Goal: Task Accomplishment & Management: Manage account settings

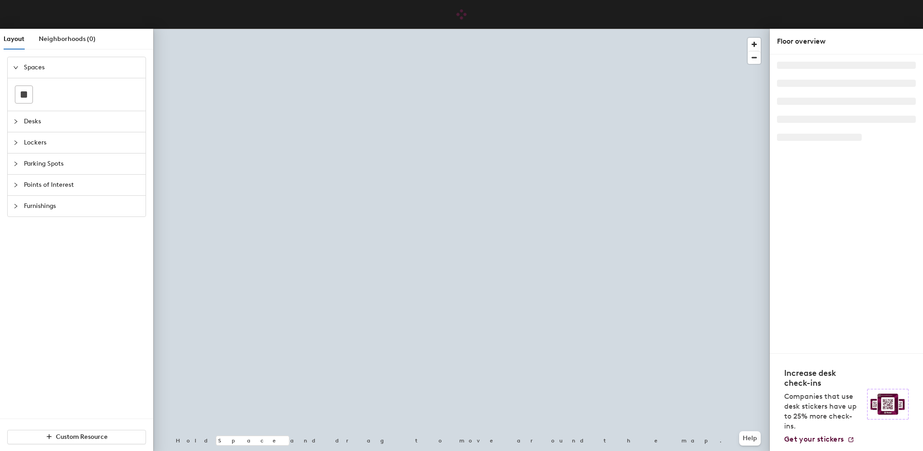
click at [28, 119] on span "Desks" at bounding box center [82, 121] width 116 height 21
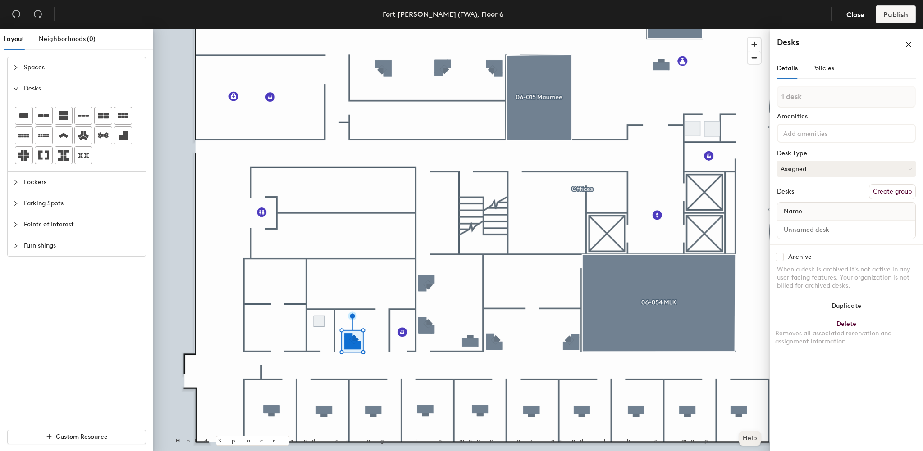
click at [749, 438] on button "Help" at bounding box center [750, 439] width 22 height 14
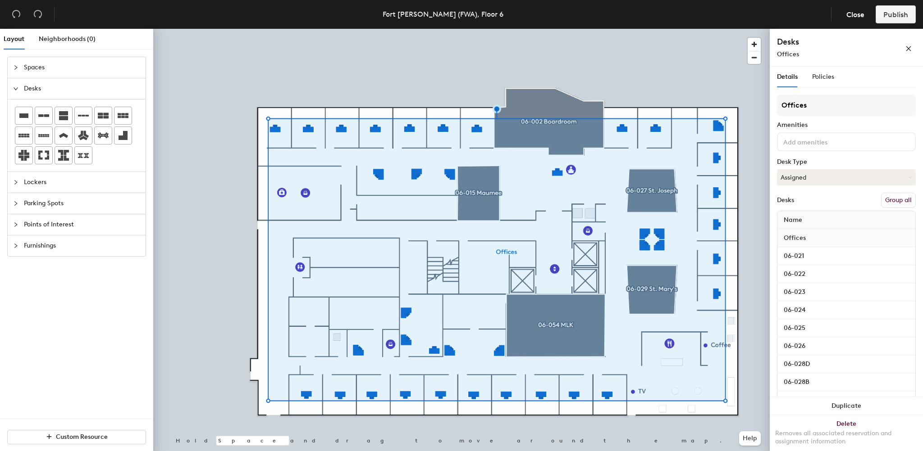
click at [891, 199] on button "Group all" at bounding box center [898, 200] width 35 height 15
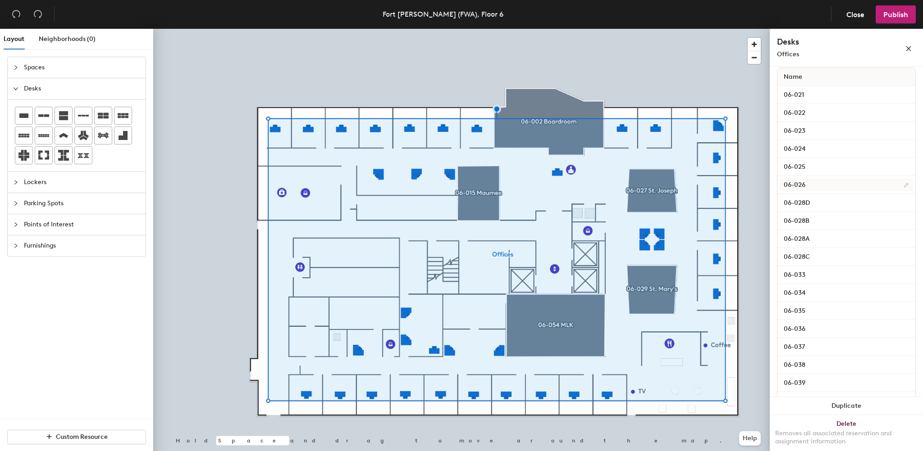
scroll to position [180, 0]
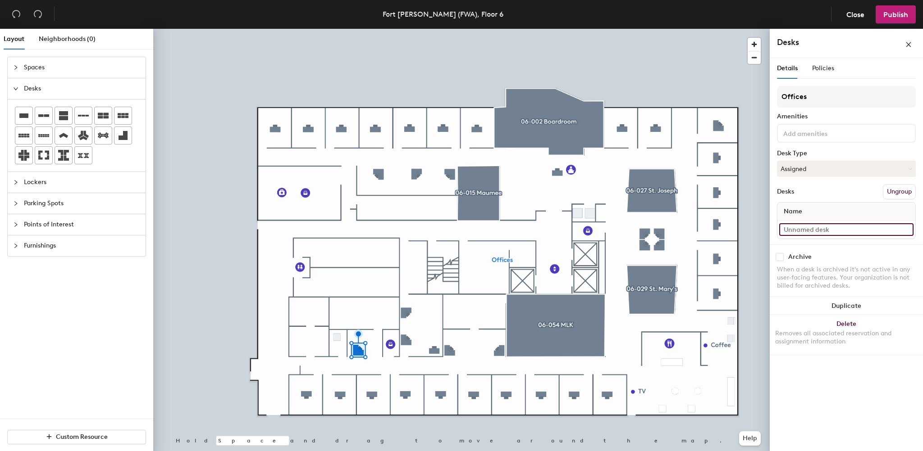
click at [802, 229] on input at bounding box center [846, 229] width 134 height 13
click at [891, 191] on button "Ungroup" at bounding box center [899, 191] width 33 height 15
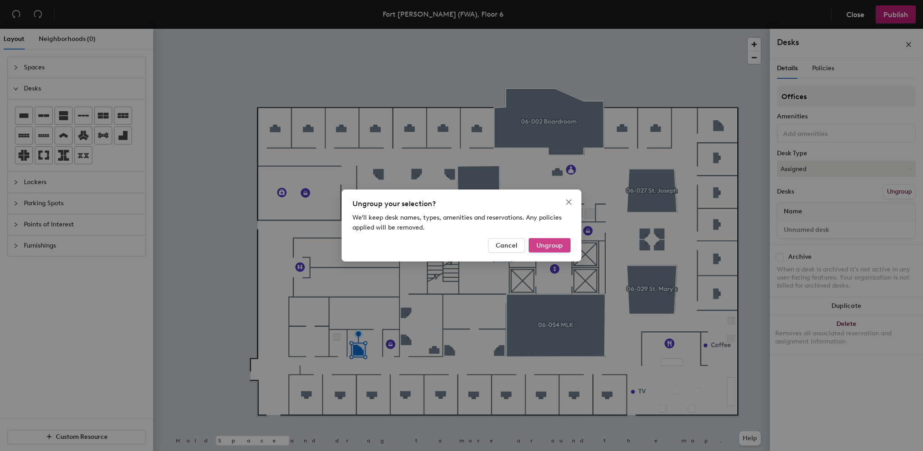
click at [548, 247] on span "Ungroup" at bounding box center [549, 246] width 27 height 8
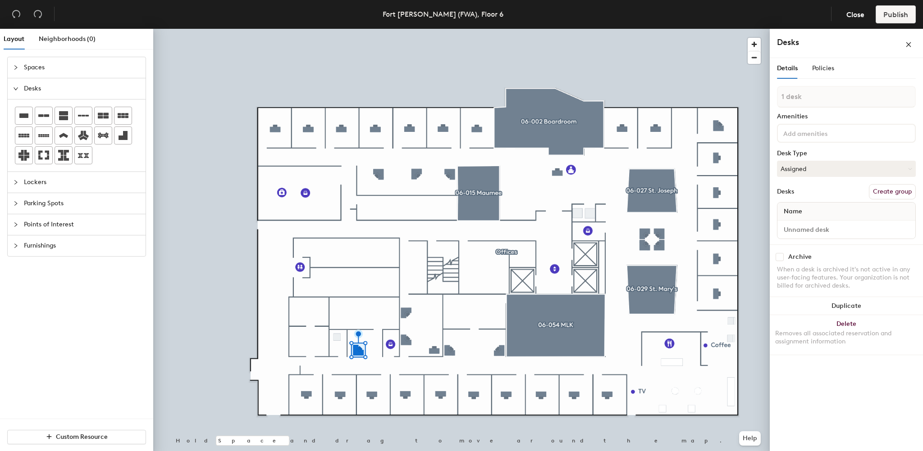
click at [892, 189] on button "Create group" at bounding box center [892, 191] width 47 height 15
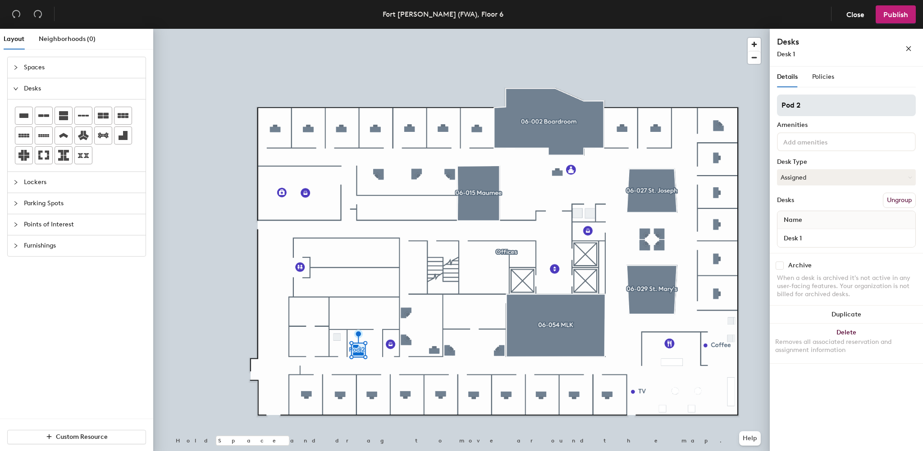
drag, startPoint x: 816, startPoint y: 109, endPoint x: 779, endPoint y: 108, distance: 36.9
click at [779, 108] on input "Pod 2" at bounding box center [846, 106] width 139 height 22
type input "Office 101"
click at [829, 75] on span "Policies" at bounding box center [823, 77] width 22 height 8
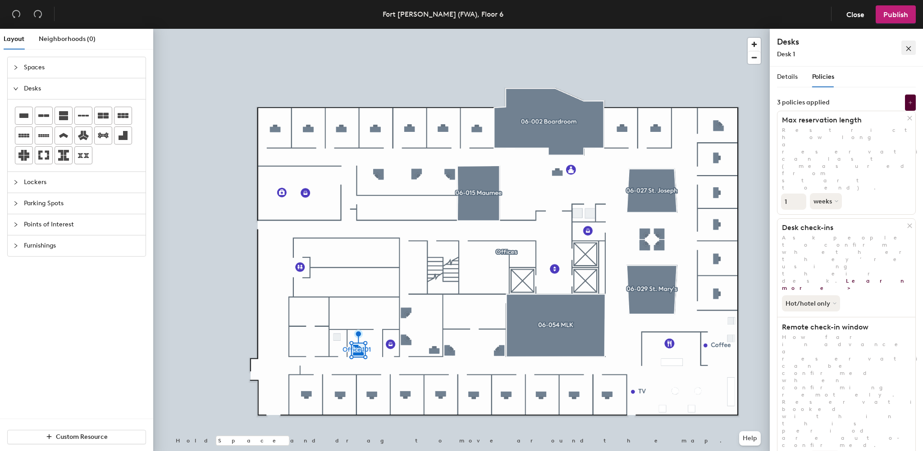
click at [907, 44] on span "button" at bounding box center [908, 48] width 6 height 8
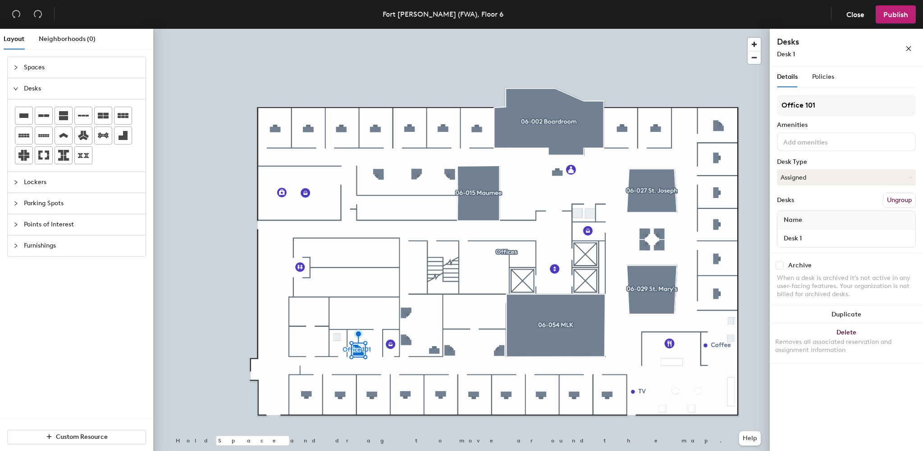
click at [890, 198] on button "Ungroup" at bounding box center [899, 200] width 33 height 15
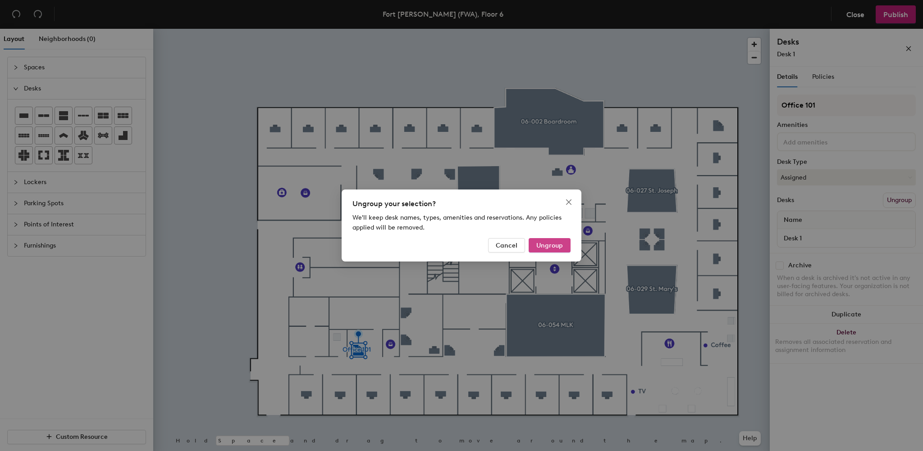
click at [540, 245] on span "Ungroup" at bounding box center [549, 246] width 27 height 8
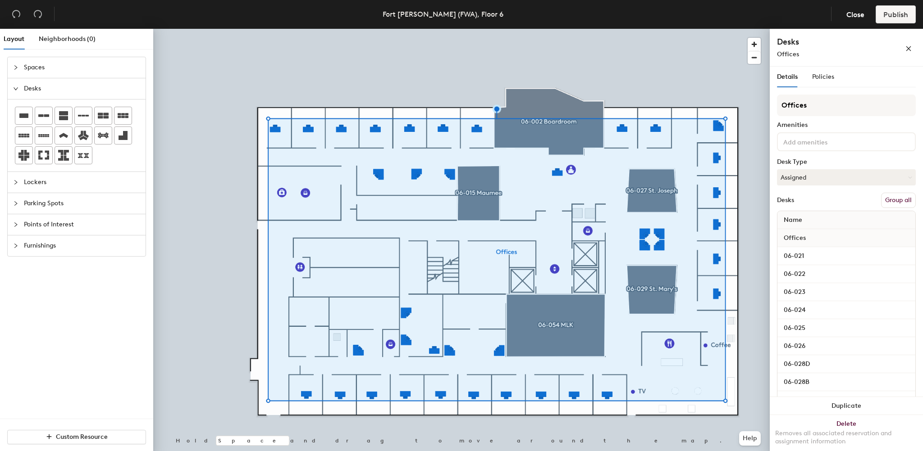
click at [898, 198] on button "Group all" at bounding box center [898, 200] width 35 height 15
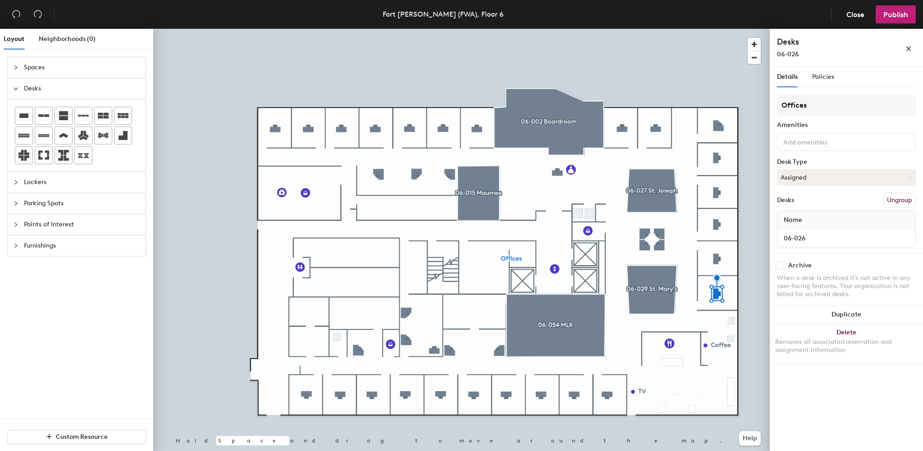
click at [892, 198] on button "Ungroup" at bounding box center [899, 200] width 33 height 15
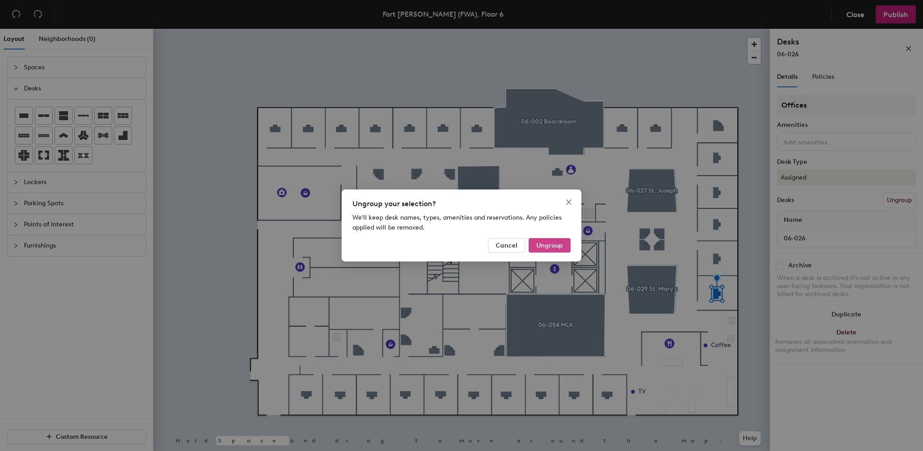
click at [548, 240] on button "Ungroup" at bounding box center [550, 245] width 42 height 14
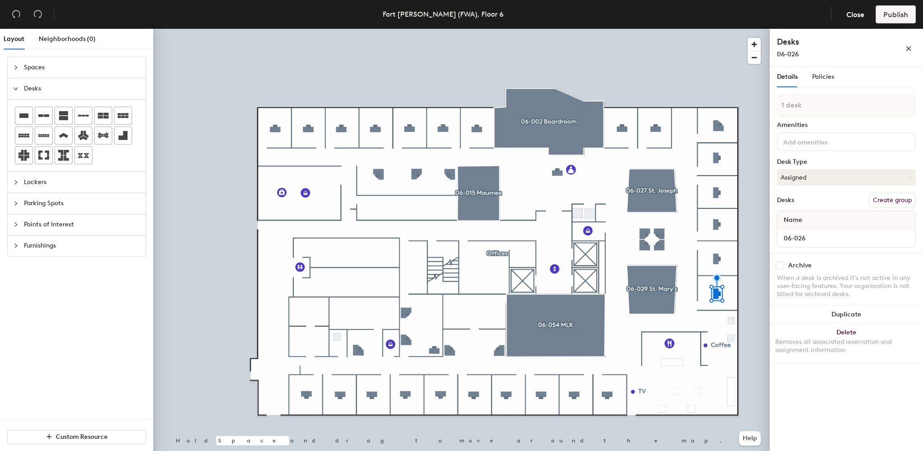
click at [878, 201] on button "Create group" at bounding box center [892, 200] width 47 height 15
click at [716, 114] on div "Layout Neighborhoods (0) Spaces Desks Lockers Parking Spots Points of Interest …" at bounding box center [461, 242] width 923 height 426
type input "Visitor Office"
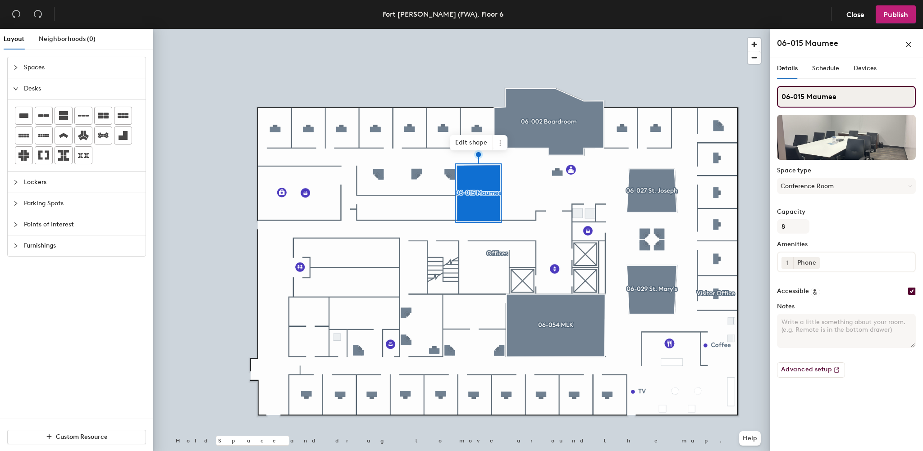
drag, startPoint x: 806, startPoint y: 97, endPoint x: 777, endPoint y: 98, distance: 28.4
click at [777, 98] on input "06-015 Maumee" at bounding box center [846, 97] width 139 height 22
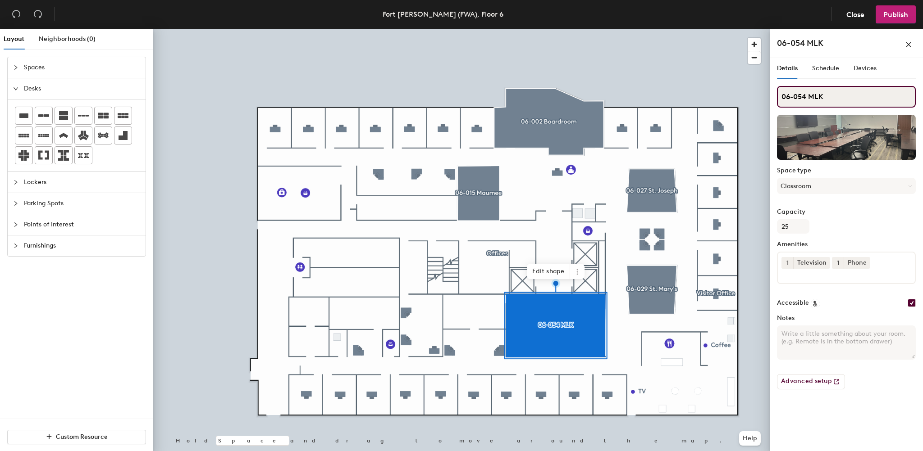
drag, startPoint x: 807, startPoint y: 94, endPoint x: 776, endPoint y: 94, distance: 31.1
click at [776, 94] on div "Details Schedule Devices 06-054 MLK Space type Classroom Capacity 25 Amenities …" at bounding box center [846, 256] width 153 height 397
click at [778, 96] on input "06-054 MLK" at bounding box center [846, 97] width 139 height 22
click at [766, 97] on div "Layout Neighborhoods (0) Spaces Desks Lockers Parking Spots Points of Interest …" at bounding box center [461, 242] width 923 height 426
drag, startPoint x: 809, startPoint y: 97, endPoint x: 771, endPoint y: 96, distance: 37.9
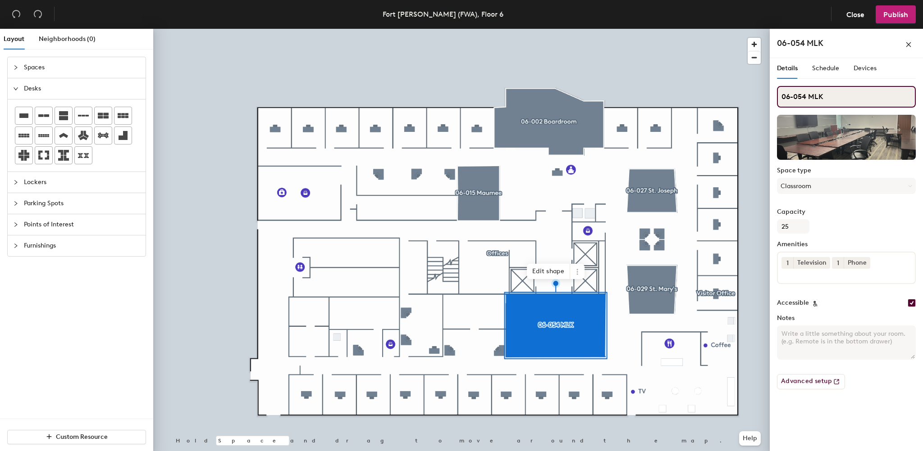
click at [771, 96] on div "Details Schedule Devices 06-054 MLK Space type Classroom Capacity 25 Amenities …" at bounding box center [846, 256] width 153 height 397
click at [829, 97] on input "06-054 MLK" at bounding box center [846, 97] width 139 height 22
paste input "06-054"
click at [811, 95] on input "06-054 MLK 06-054" at bounding box center [846, 97] width 139 height 22
click at [797, 99] on input "MLK 06-054" at bounding box center [846, 97] width 139 height 22
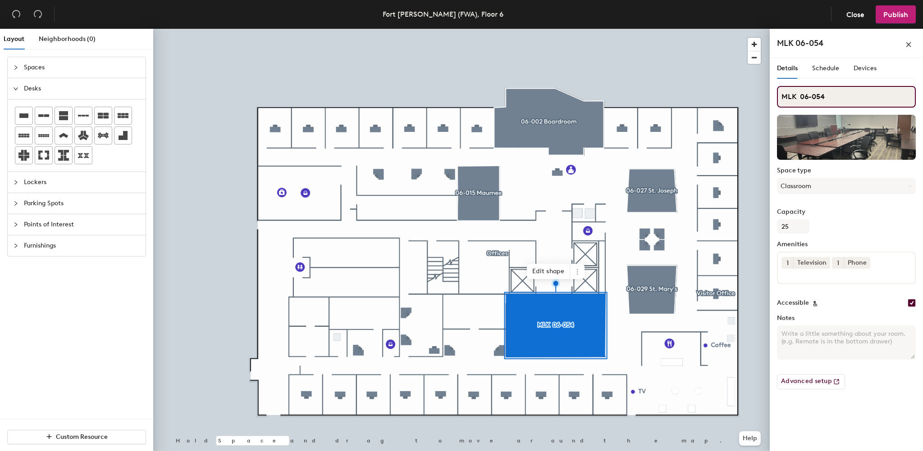
type input "MLK 06-054"
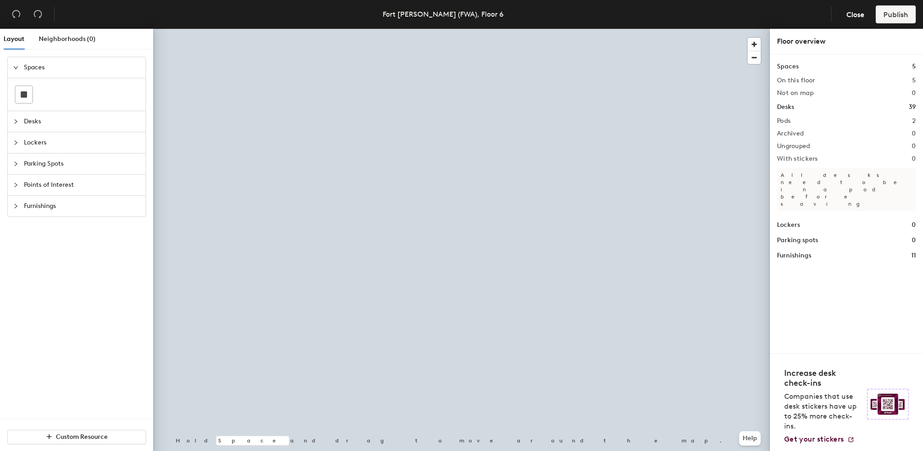
click at [14, 181] on div at bounding box center [18, 185] width 11 height 10
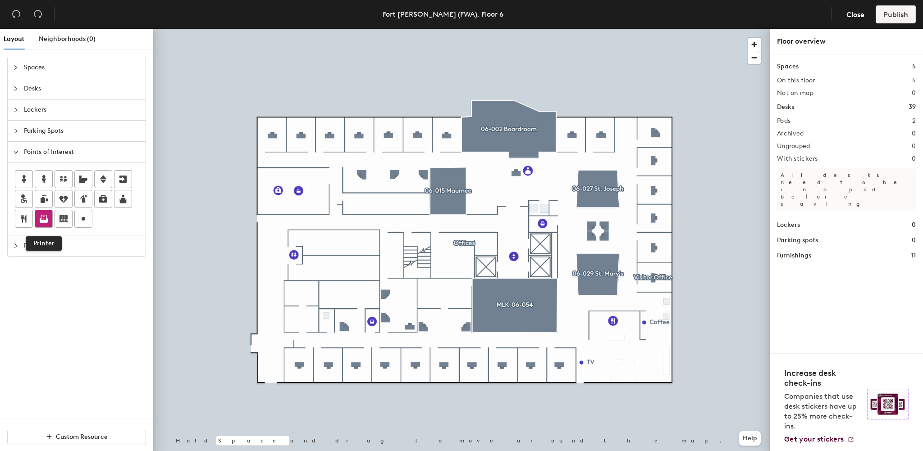
click at [43, 221] on icon at bounding box center [44, 220] width 8 height 5
type input "S"
click at [345, 295] on span "Done" at bounding box center [347, 295] width 27 height 15
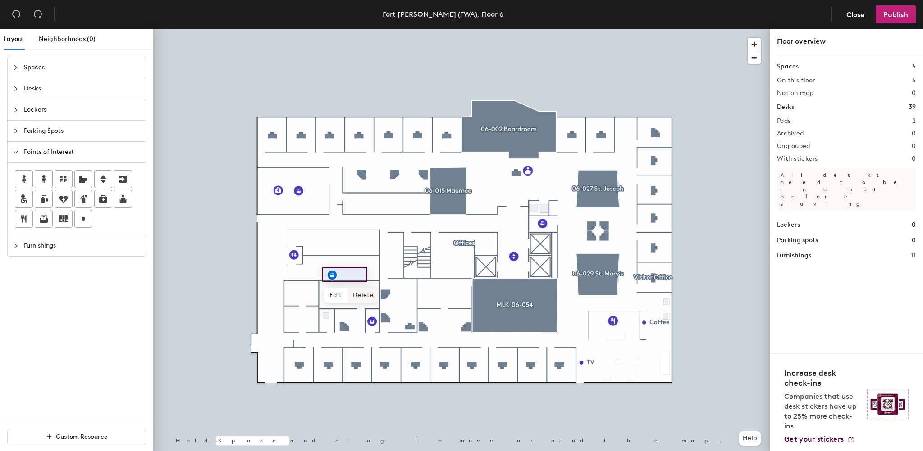
click at [353, 299] on span "Delete" at bounding box center [363, 295] width 32 height 15
click at [859, 16] on span "Close" at bounding box center [855, 14] width 18 height 9
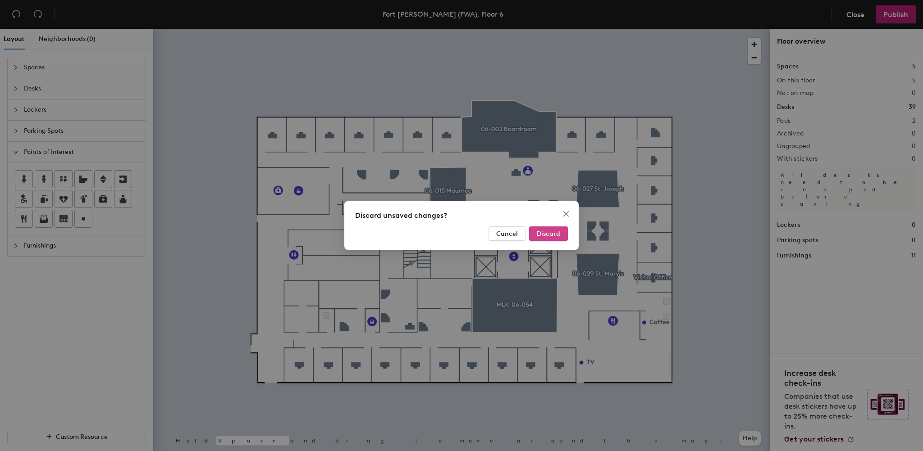
click at [546, 230] on span "Discard" at bounding box center [548, 234] width 23 height 8
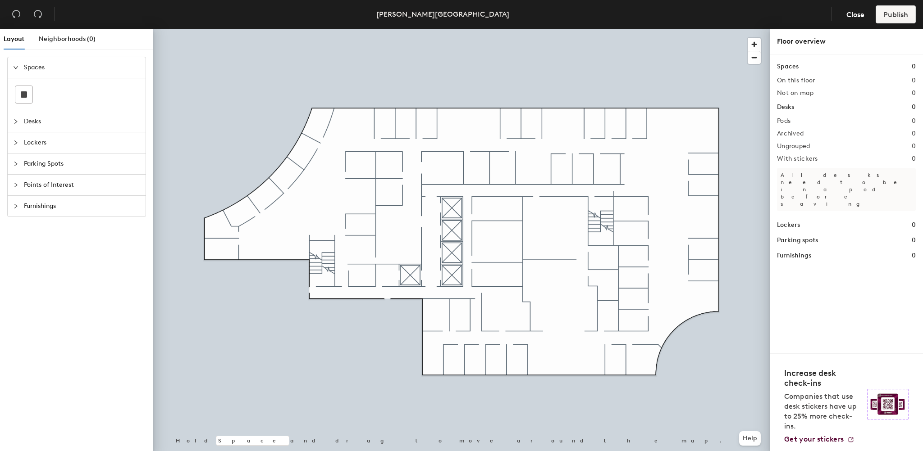
click at [17, 126] on div at bounding box center [18, 122] width 11 height 10
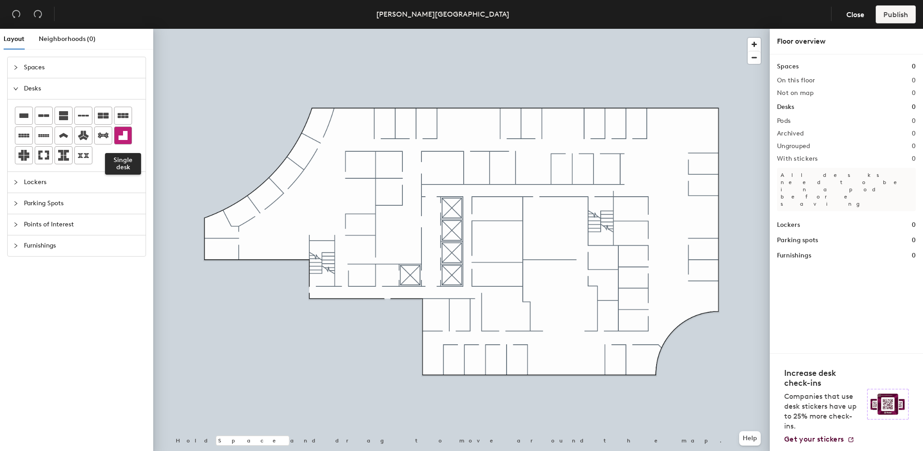
click at [125, 137] on icon at bounding box center [123, 135] width 9 height 9
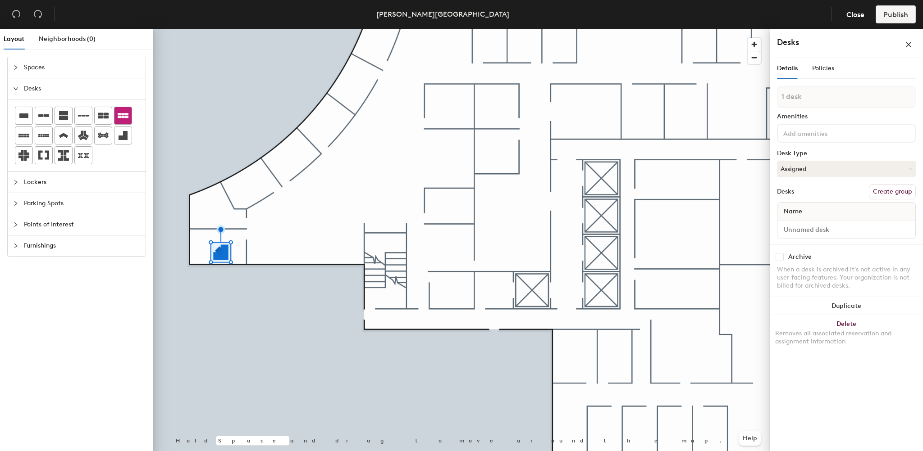
click at [119, 114] on icon at bounding box center [123, 115] width 11 height 5
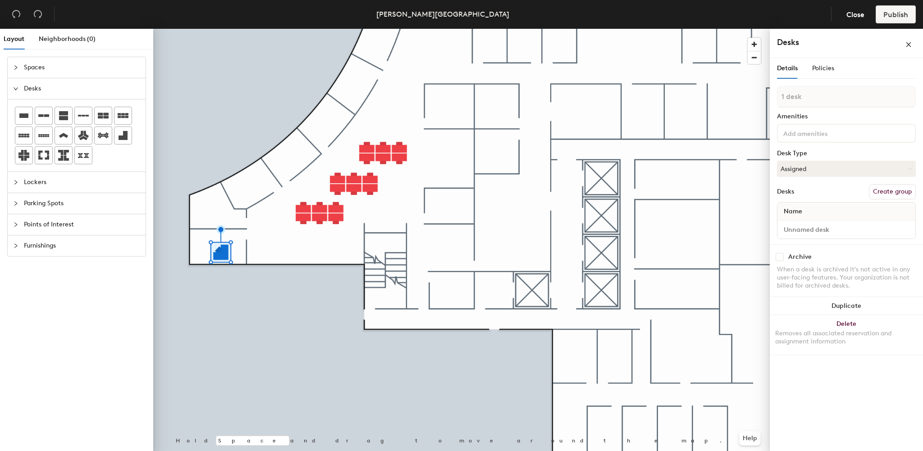
click at [885, 189] on button "Create group" at bounding box center [892, 191] width 47 height 15
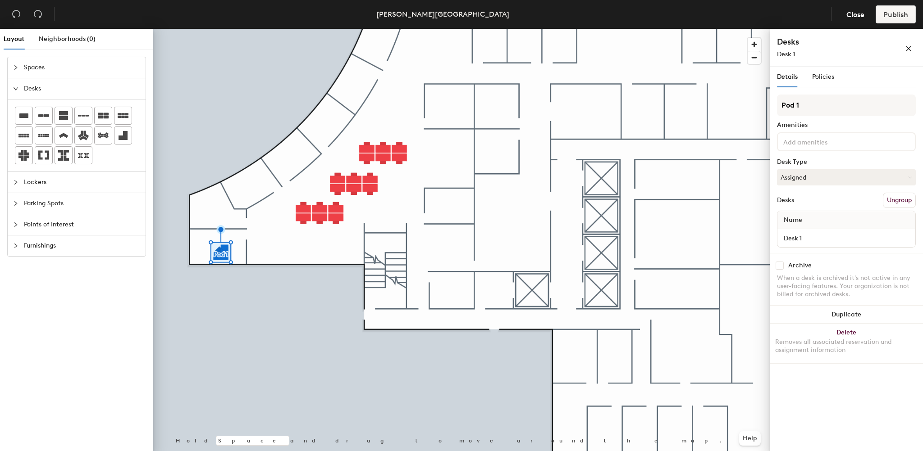
click at [769, 105] on div "Layout Neighborhoods (0) Spaces Desks Lockers Parking Spots Points of Interest …" at bounding box center [461, 242] width 923 height 426
type input "Office 101"
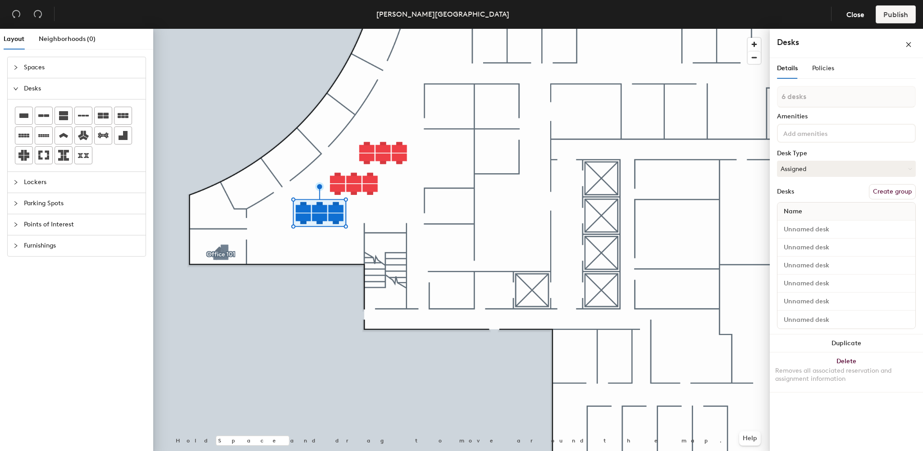
click at [880, 188] on button "Create group" at bounding box center [892, 191] width 47 height 15
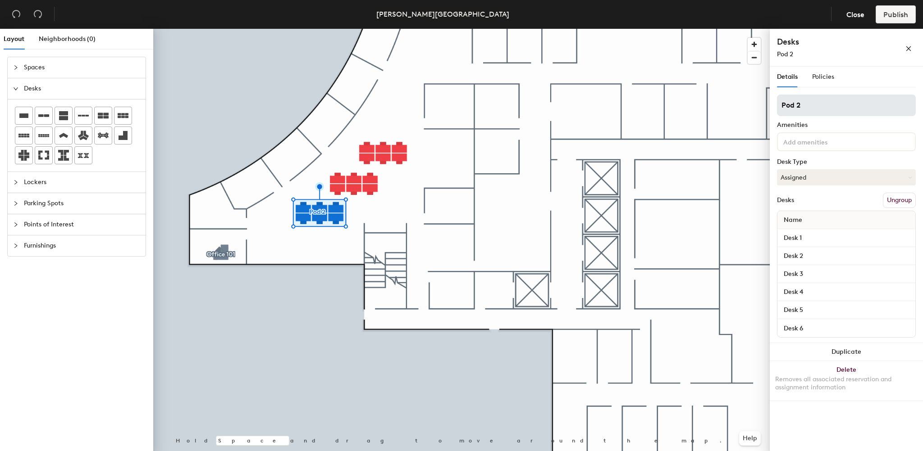
click at [739, 106] on div "Layout Neighborhoods (0) Spaces Desks Lockers Parking Spots Points of Interest …" at bounding box center [461, 242] width 923 height 426
type input "Pod 1"
click at [815, 201] on div "Desks Ungroup" at bounding box center [846, 200] width 139 height 15
click at [910, 50] on icon "close" at bounding box center [908, 48] width 5 height 5
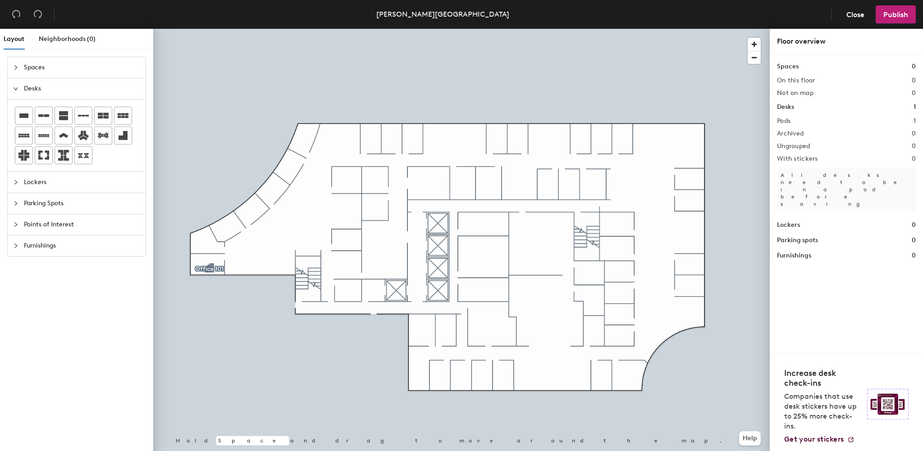
click at [209, 29] on div at bounding box center [461, 29] width 616 height 0
click at [15, 117] on div at bounding box center [23, 115] width 17 height 17
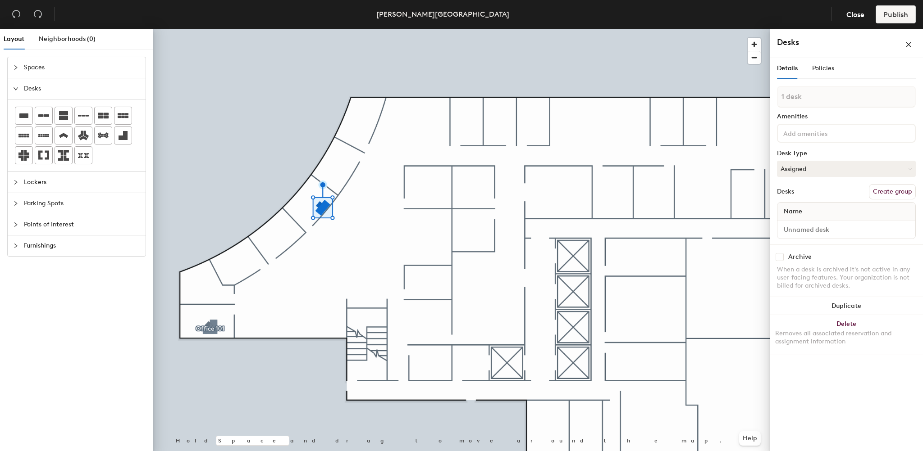
click at [886, 191] on button "Create group" at bounding box center [892, 191] width 47 height 15
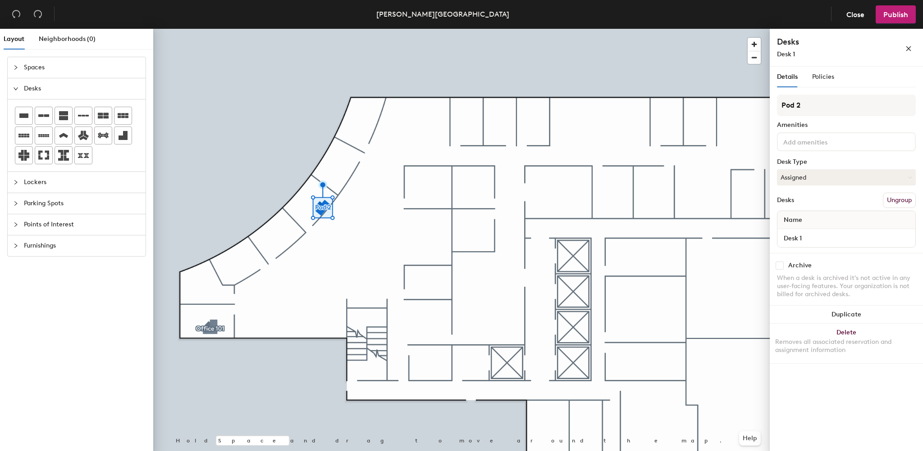
click at [737, 105] on div "Layout Neighborhoods (0) Spaces Desks Lockers Parking Spots Points of Interest …" at bounding box center [461, 242] width 923 height 426
type input "Office 107"
click at [711, 102] on div "Layout Neighborhoods (0) Spaces Desks Lockers Parking Spots Points of Interest …" at bounding box center [461, 242] width 923 height 426
type input "107"
drag, startPoint x: 825, startPoint y: 101, endPoint x: 153, endPoint y: 150, distance: 674.5
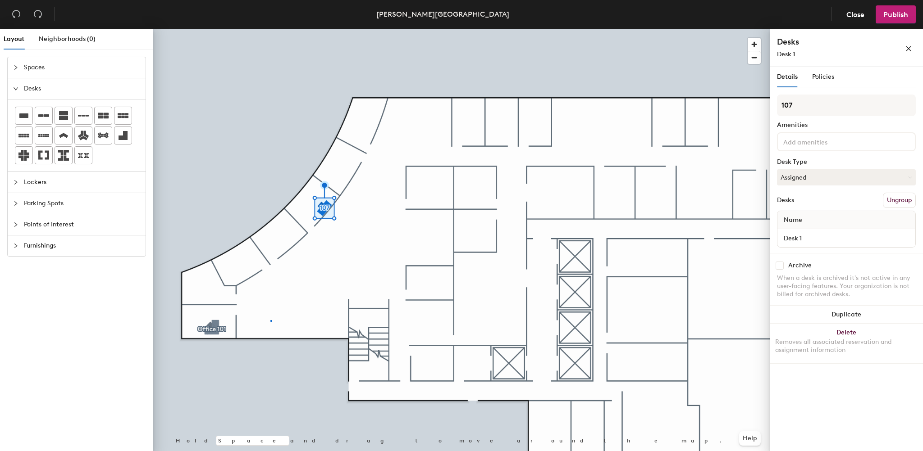
click at [271, 29] on div at bounding box center [461, 29] width 616 height 0
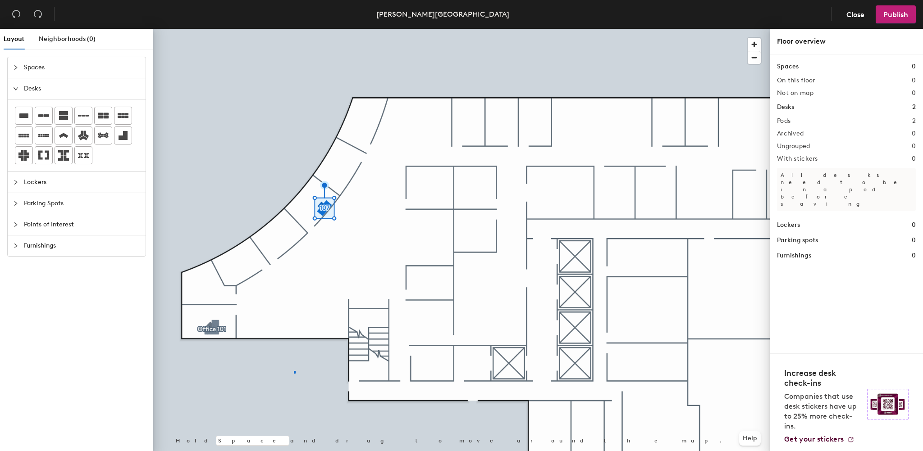
click at [294, 29] on div at bounding box center [461, 29] width 616 height 0
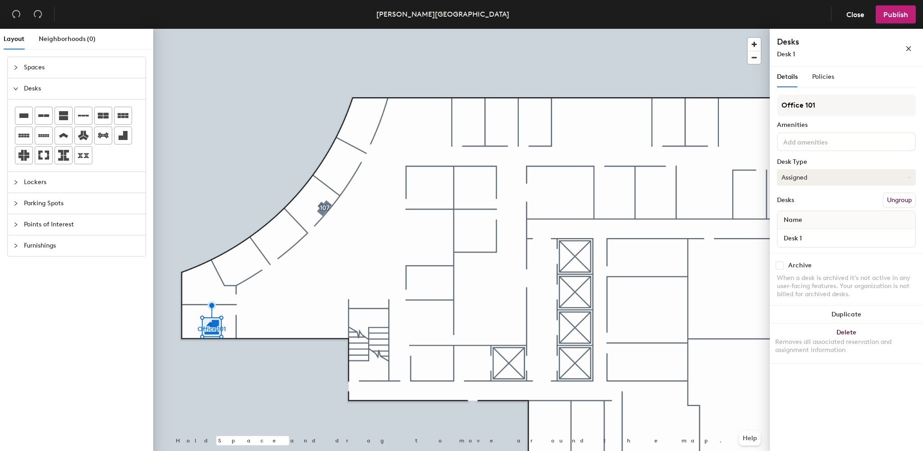
click at [807, 180] on button "Assigned" at bounding box center [846, 177] width 139 height 16
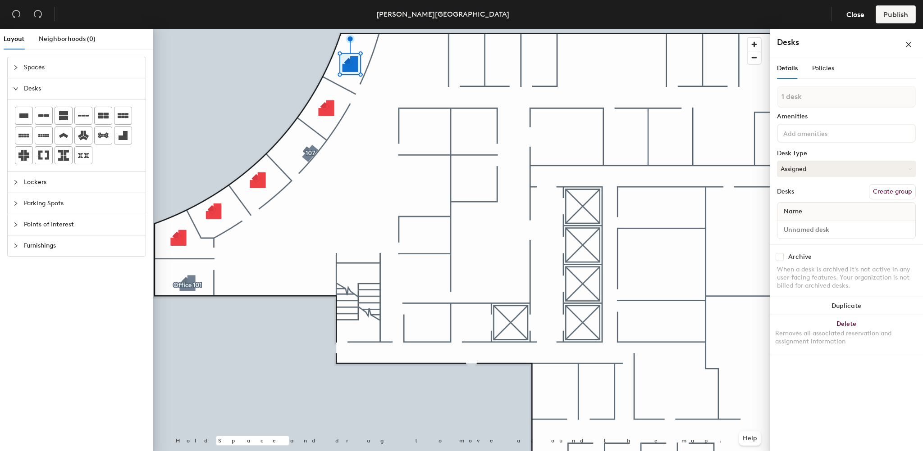
click at [887, 185] on button "Create group" at bounding box center [892, 191] width 47 height 15
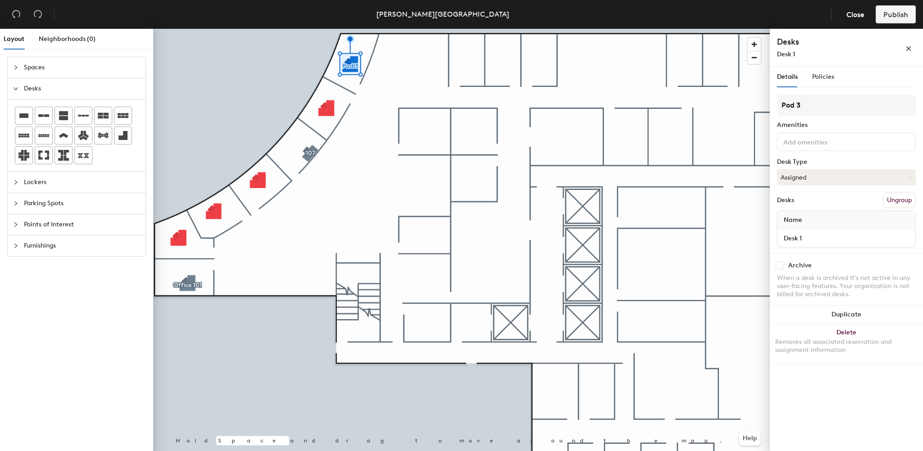
click at [740, 104] on div "Layout Neighborhoods (0) Spaces Desks Lockers Parking Spots Points of Interest …" at bounding box center [461, 242] width 923 height 426
type input "109"
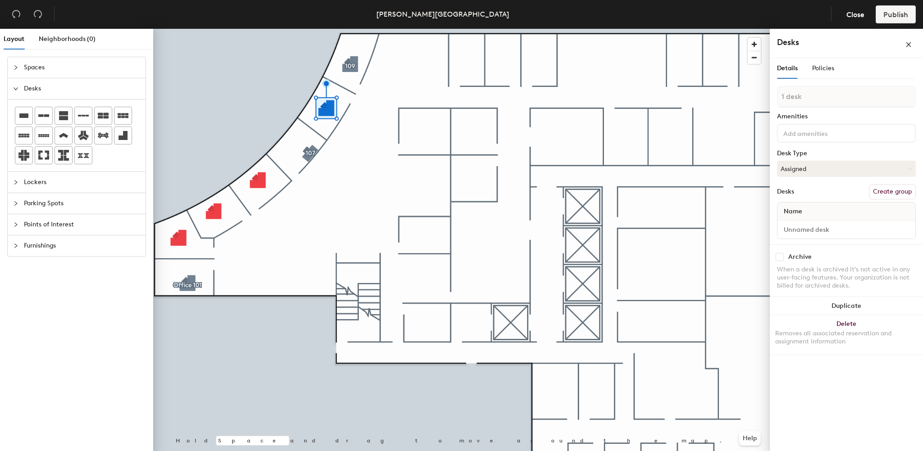
drag, startPoint x: 876, startPoint y: 191, endPoint x: 838, endPoint y: 139, distance: 64.2
click at [875, 191] on button "Create group" at bounding box center [892, 191] width 47 height 15
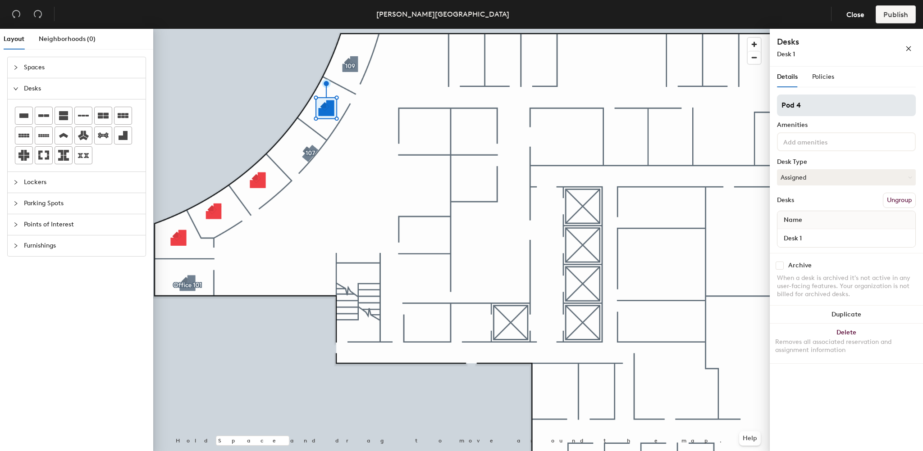
click at [744, 109] on div "Layout Neighborhoods (0) Spaces Desks Lockers Parking Spots Points of Interest …" at bounding box center [461, 242] width 923 height 426
type input "108"
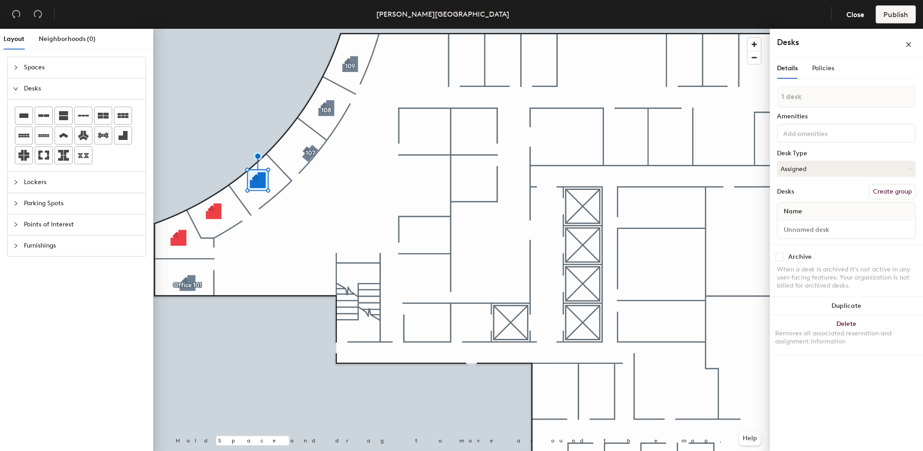
click at [899, 185] on button "Create group" at bounding box center [892, 191] width 47 height 15
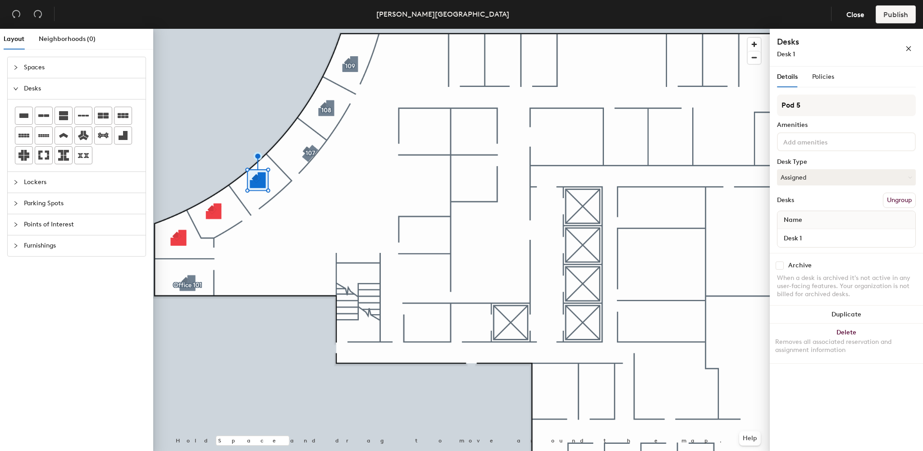
click at [709, 105] on div "Layout Neighborhoods (0) Spaces Desks Lockers Parking Spots Points of Interest …" at bounding box center [461, 242] width 923 height 426
type input "106"
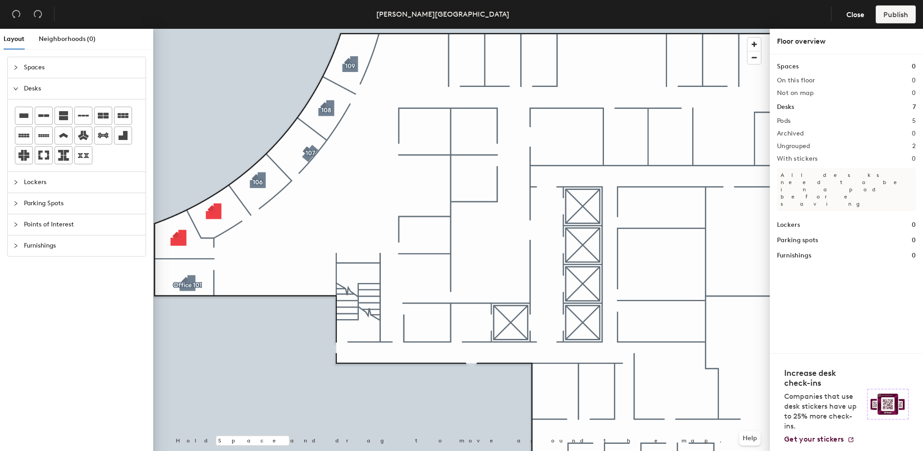
click at [209, 29] on div at bounding box center [461, 29] width 616 height 0
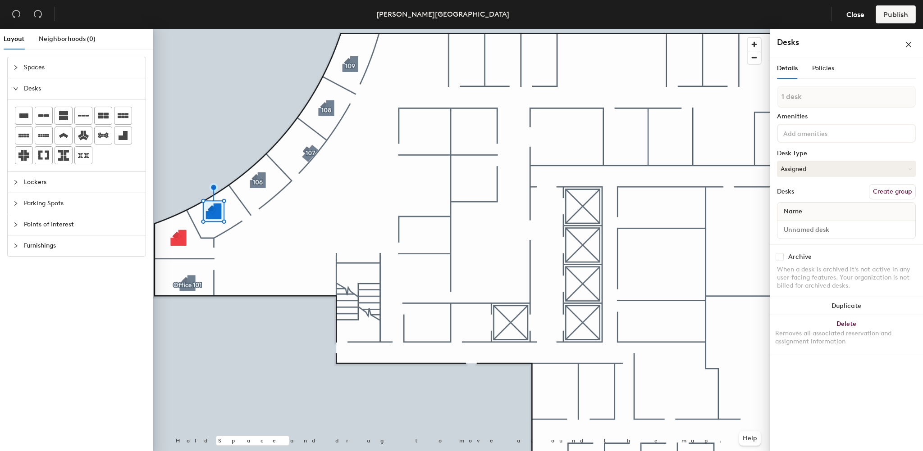
drag, startPoint x: 887, startPoint y: 189, endPoint x: 845, endPoint y: 139, distance: 65.6
click at [887, 189] on button "Create group" at bounding box center [892, 191] width 47 height 15
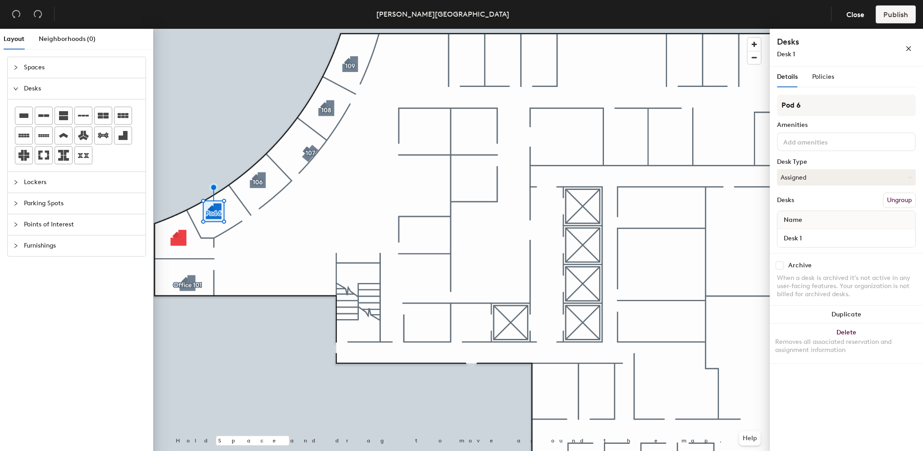
click at [739, 103] on div "Layout Neighborhoods (0) Spaces Desks Lockers Parking Spots Points of Interest …" at bounding box center [461, 242] width 923 height 426
click at [806, 111] on input "106" at bounding box center [846, 106] width 139 height 22
type input "105"
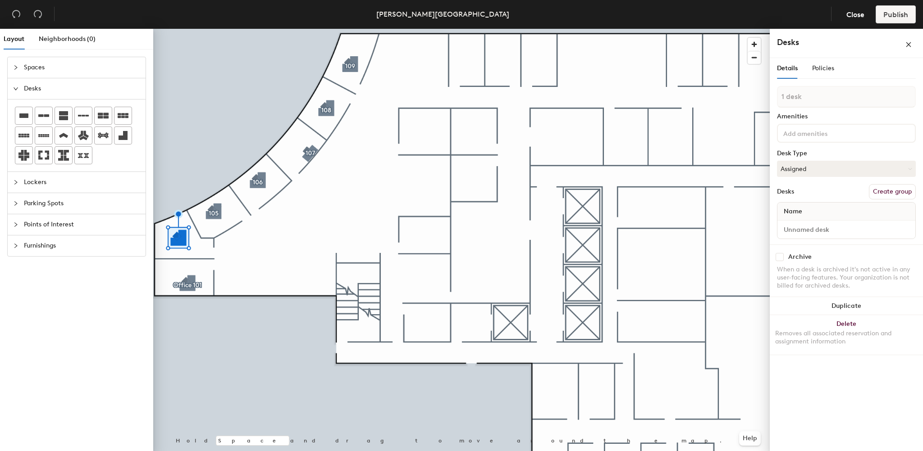
click at [904, 188] on button "Create group" at bounding box center [892, 191] width 47 height 15
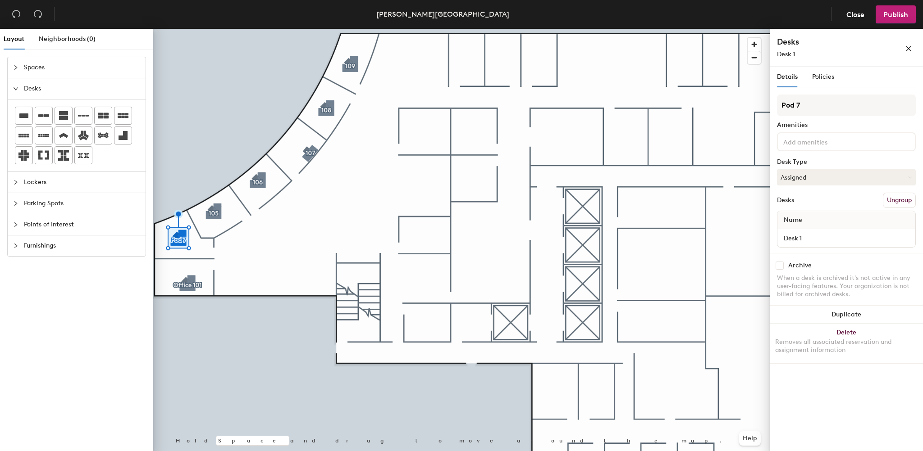
click at [761, 109] on div "Layout Neighborhoods (0) Spaces Desks Lockers Parking Spots Points of Interest …" at bounding box center [461, 242] width 923 height 426
type input "104"
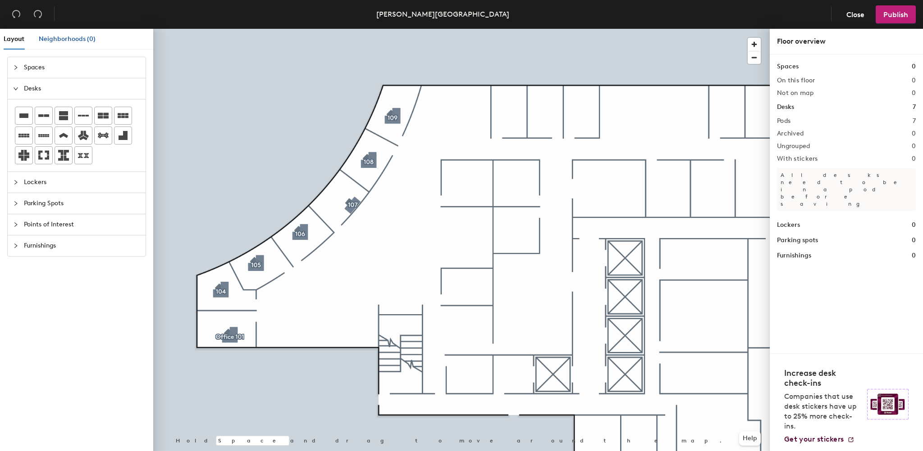
click at [59, 40] on span "Neighborhoods (0)" at bounding box center [67, 39] width 57 height 8
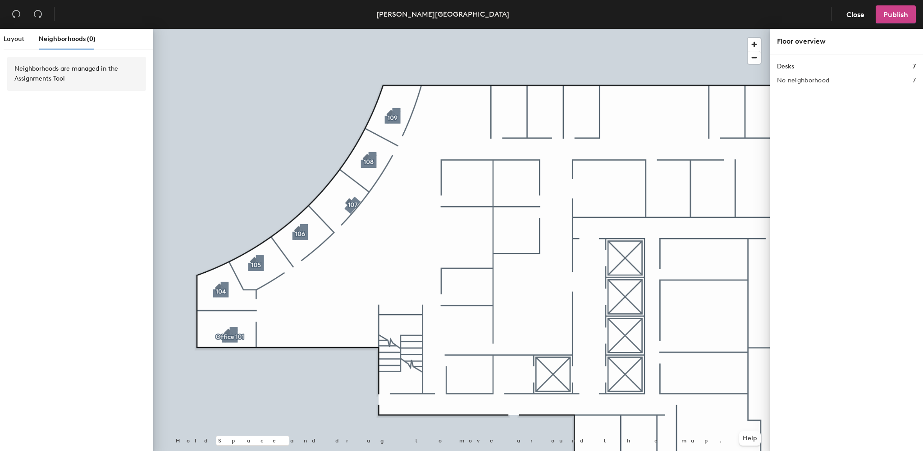
click at [887, 13] on span "Publish" at bounding box center [895, 14] width 25 height 9
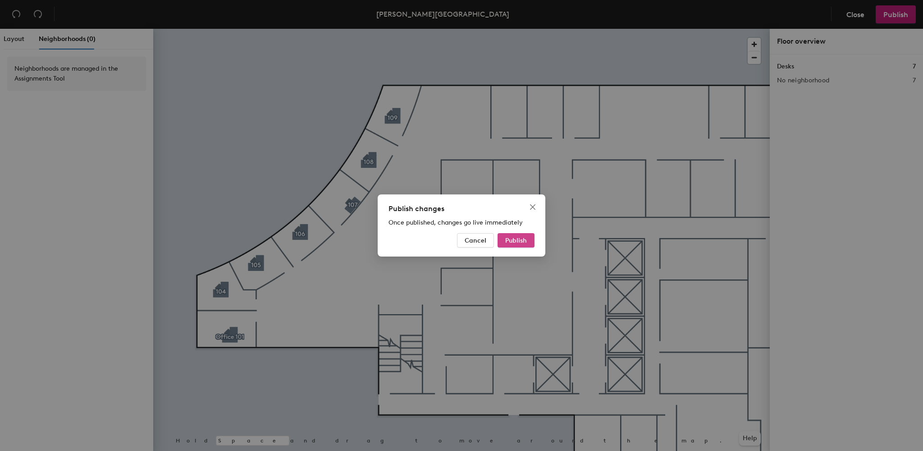
click at [517, 236] on button "Publish" at bounding box center [515, 240] width 37 height 14
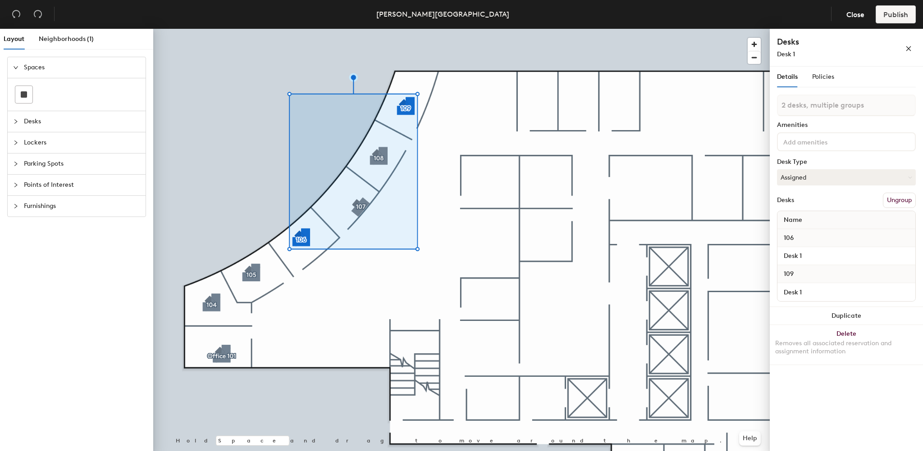
type input "3 desks, multiple groups"
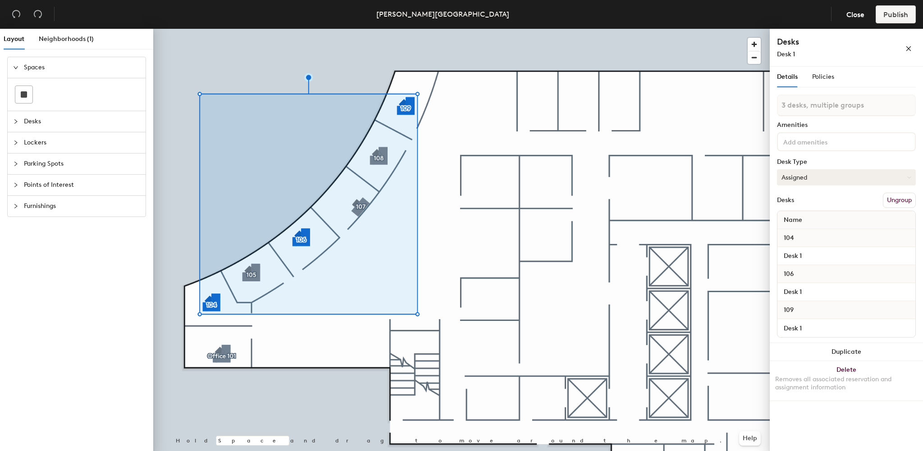
click at [813, 177] on button "Assigned" at bounding box center [846, 177] width 139 height 16
click at [793, 228] on div "Hoteled" at bounding box center [822, 233] width 90 height 14
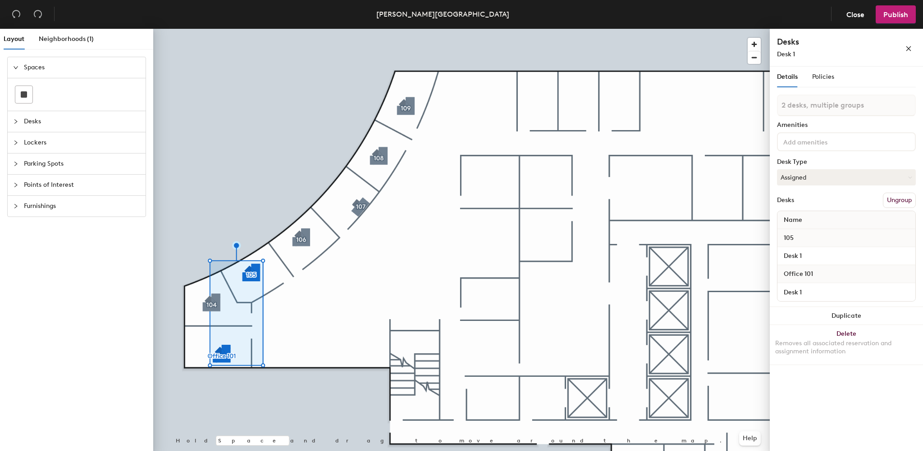
type input "3 desks, multiple groups"
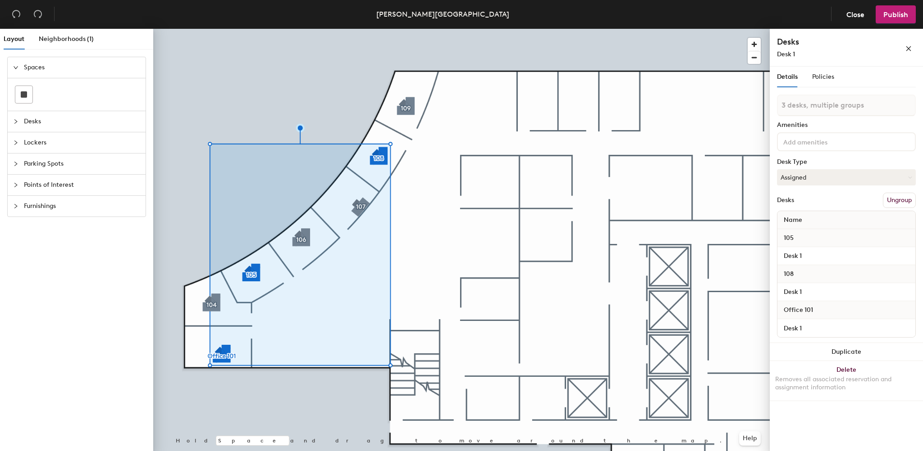
click at [804, 139] on input at bounding box center [821, 141] width 81 height 11
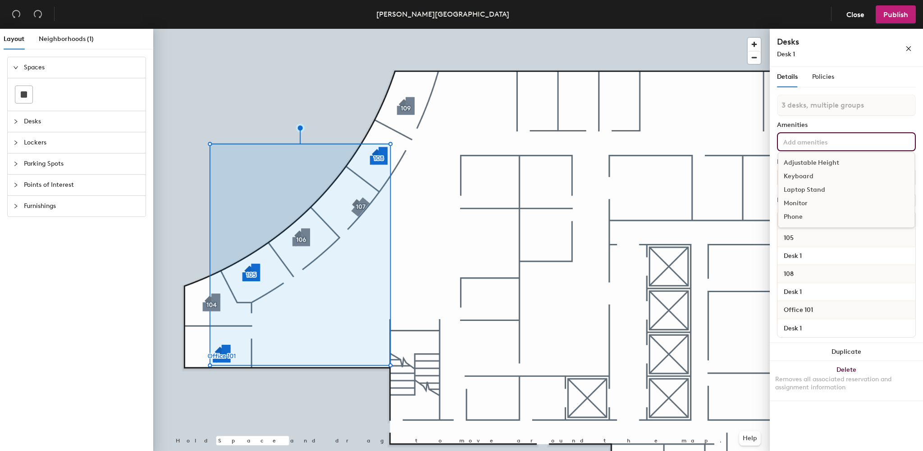
click at [796, 189] on div "Laptop Stand" at bounding box center [846, 190] width 136 height 14
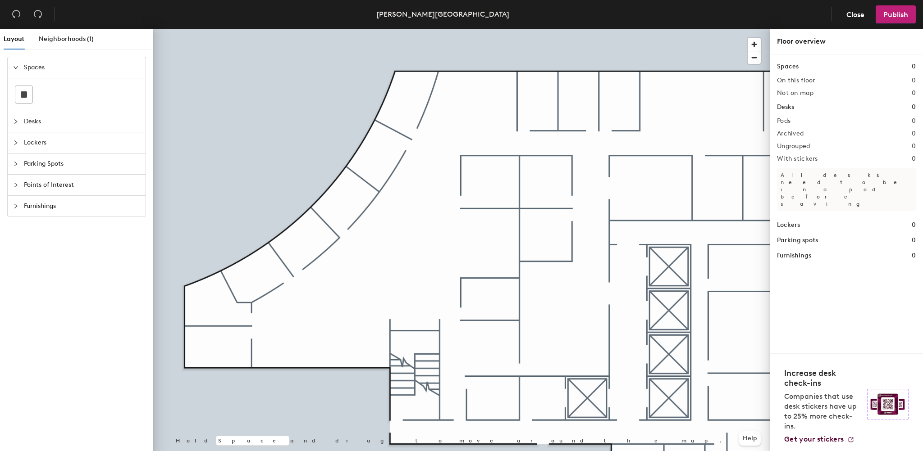
click at [18, 124] on div at bounding box center [18, 122] width 11 height 10
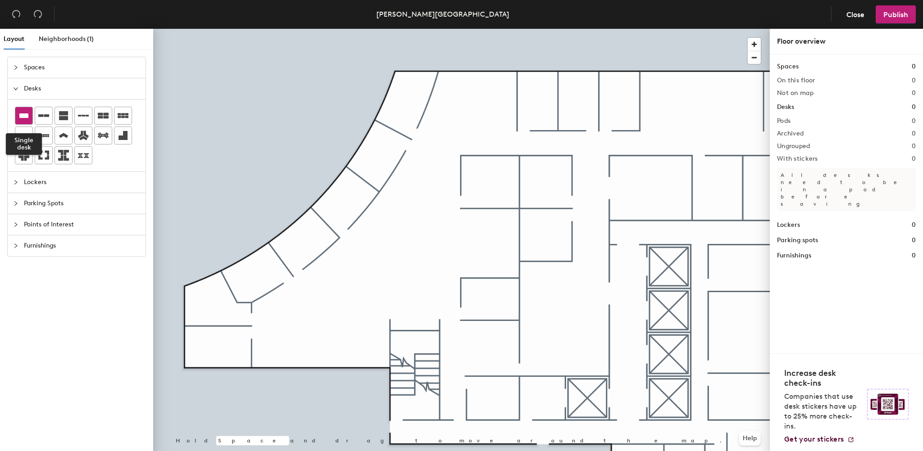
click at [25, 112] on icon at bounding box center [23, 115] width 11 height 11
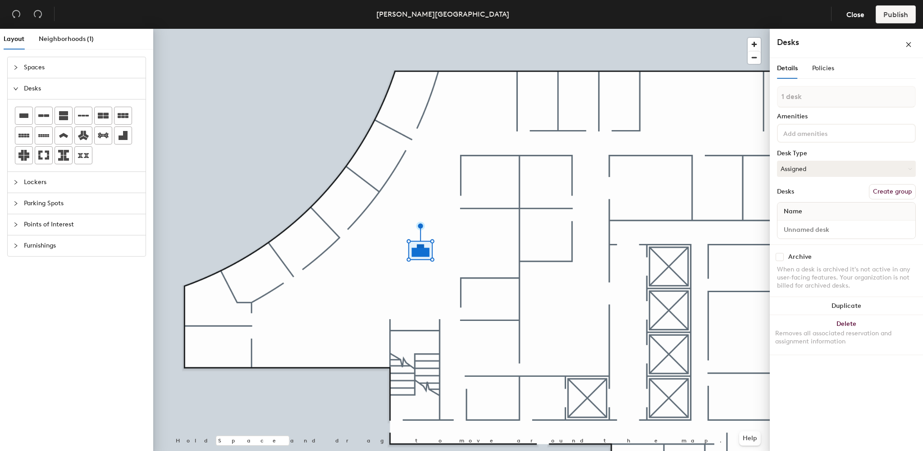
click at [880, 193] on button "Create group" at bounding box center [892, 191] width 47 height 15
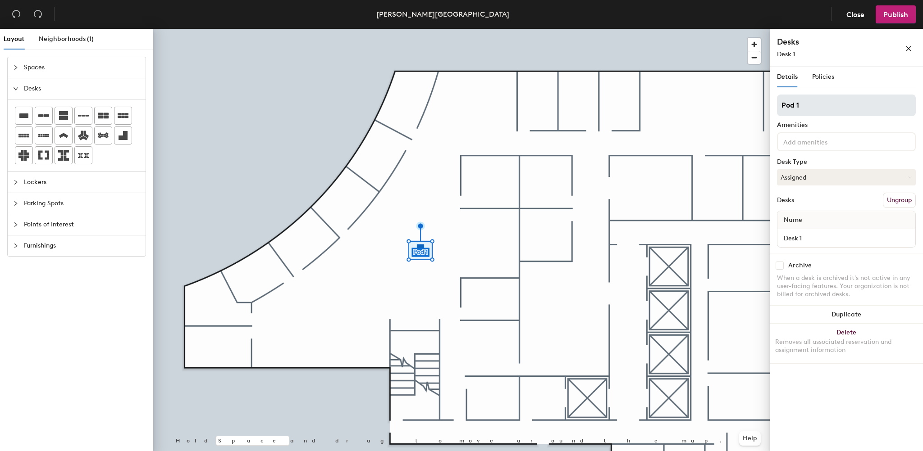
drag, startPoint x: 810, startPoint y: 103, endPoint x: 781, endPoint y: 104, distance: 28.4
click at [781, 104] on input "Pod 1" at bounding box center [846, 106] width 139 height 22
click at [910, 45] on span "button" at bounding box center [908, 48] width 6 height 8
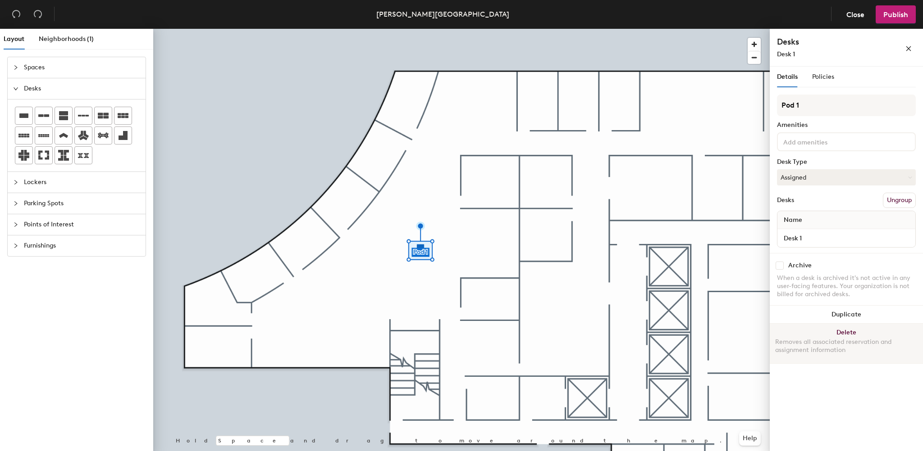
click at [832, 325] on button "Delete Removes all associated reservation and assignment information" at bounding box center [846, 344] width 153 height 40
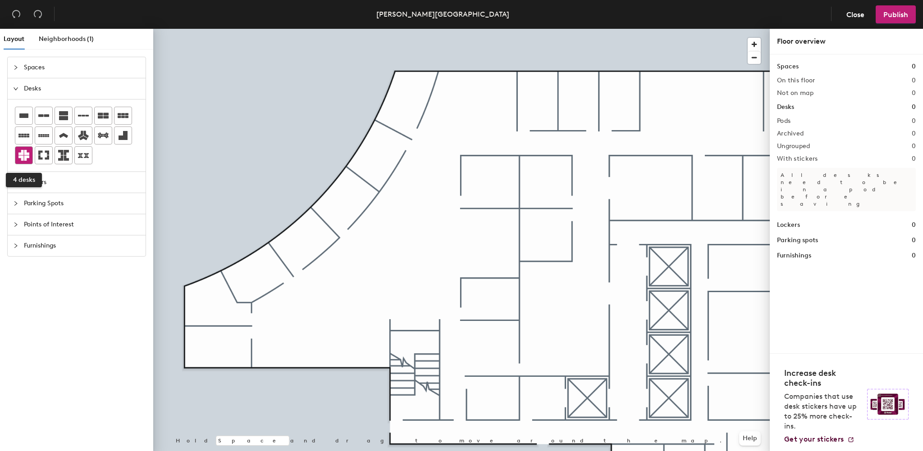
click at [24, 154] on icon at bounding box center [23, 155] width 11 height 11
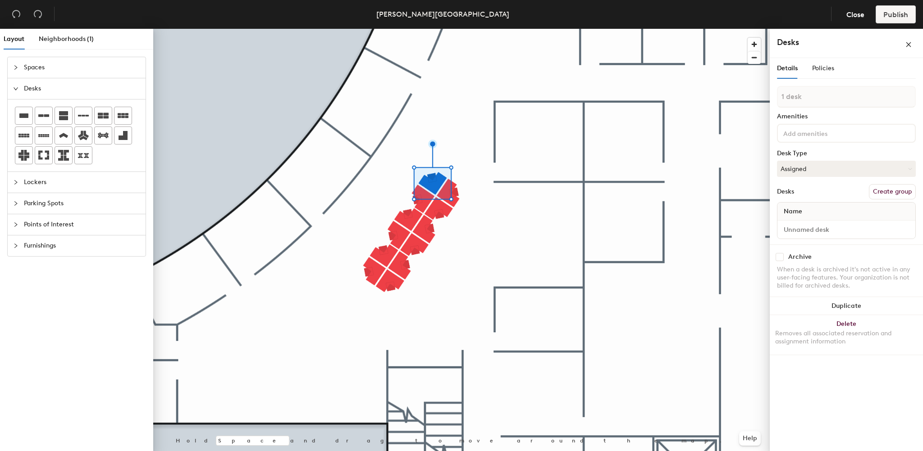
click at [883, 191] on button "Create group" at bounding box center [892, 191] width 47 height 15
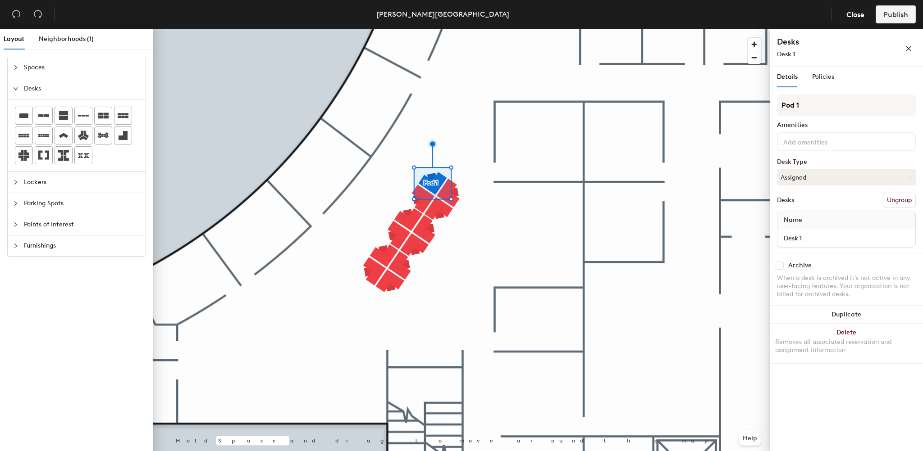
click at [752, 112] on div "Layout Neighborhoods (1) Spaces Desks Lockers Parking Spots Points of Interest …" at bounding box center [461, 242] width 923 height 426
type input "101"
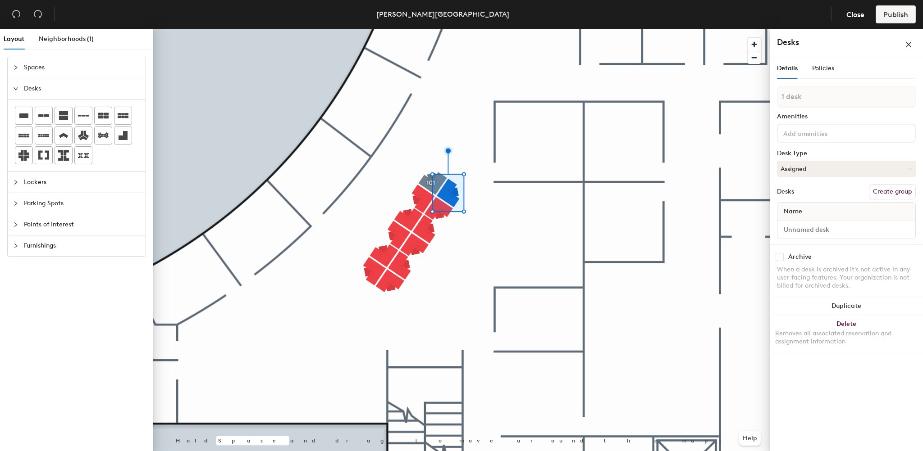
click at [901, 187] on button "Create group" at bounding box center [892, 191] width 47 height 15
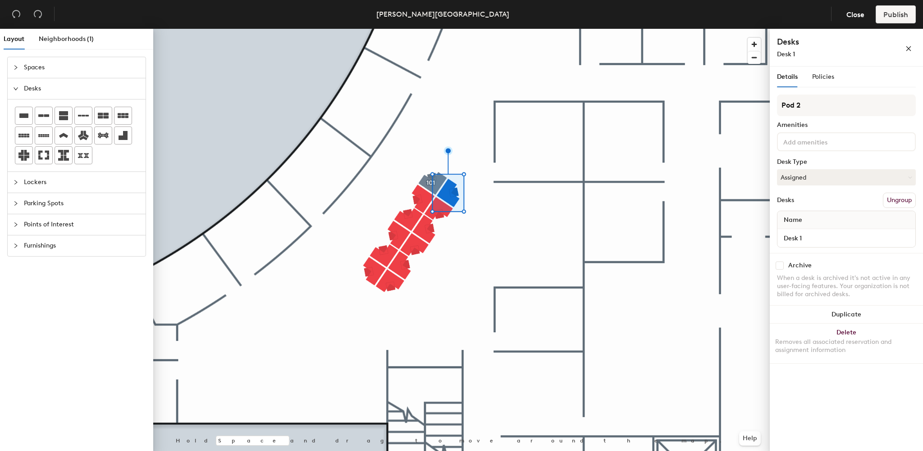
drag, startPoint x: 812, startPoint y: 105, endPoint x: 773, endPoint y: 106, distance: 39.2
click at [773, 106] on div "Details Policies Pod 2 Amenities Desk Type Assigned Desks Ungroup Name Desk 1 A…" at bounding box center [846, 261] width 153 height 388
type input "102"
click at [892, 195] on button "Ungroup" at bounding box center [899, 200] width 33 height 15
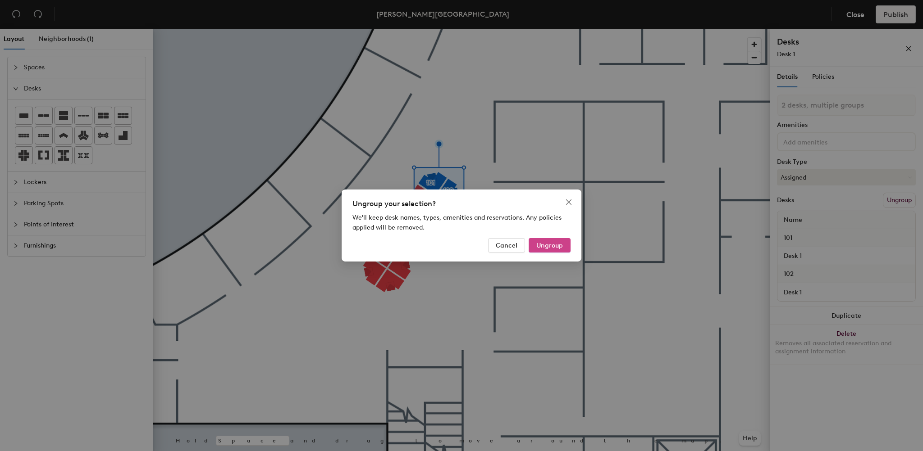
click at [547, 239] on button "Ungroup" at bounding box center [550, 245] width 42 height 14
type input "2 desks"
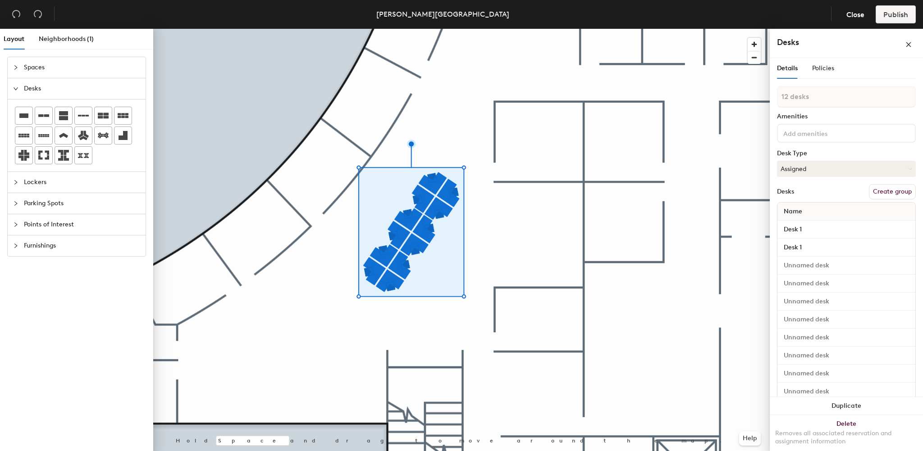
click at [875, 190] on button "Create group" at bounding box center [892, 191] width 47 height 15
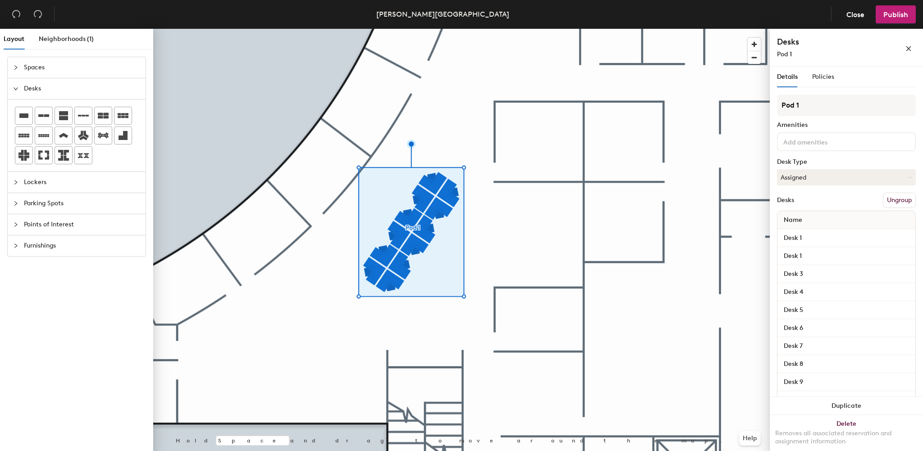
click at [747, 103] on div "Layout Neighborhoods (1) Spaces Desks Lockers Parking Spots Points of Interest …" at bounding box center [461, 242] width 923 height 426
type input "C"
type input "Hotel Desks"
click at [804, 237] on input "Desk 1" at bounding box center [846, 238] width 134 height 13
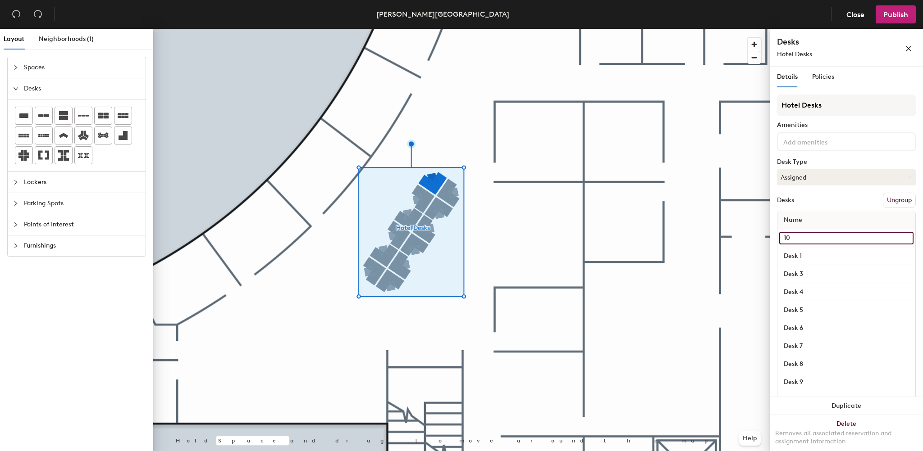
type input "101"
drag, startPoint x: 798, startPoint y: 233, endPoint x: 771, endPoint y: 239, distance: 26.8
click at [771, 239] on div "Details Policies Hotel Desks Amenities Desk Type Assigned Desks Ungroup Name 10…" at bounding box center [846, 261] width 153 height 388
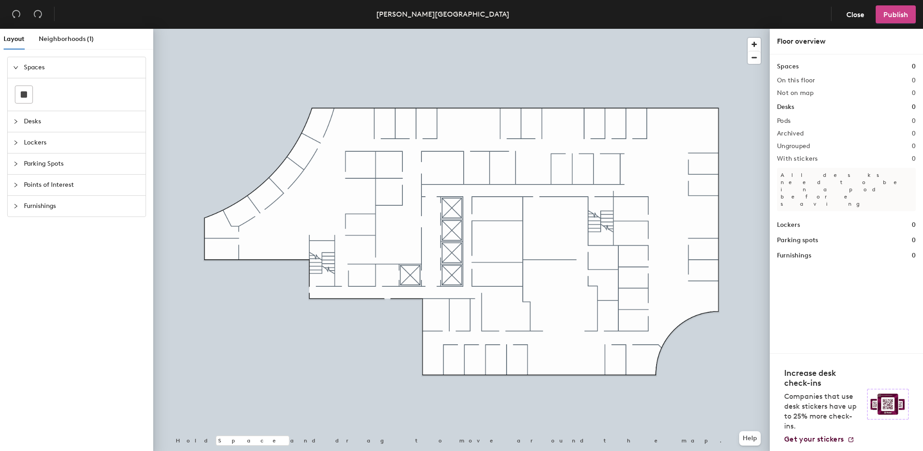
click at [890, 16] on span "Publish" at bounding box center [895, 14] width 25 height 9
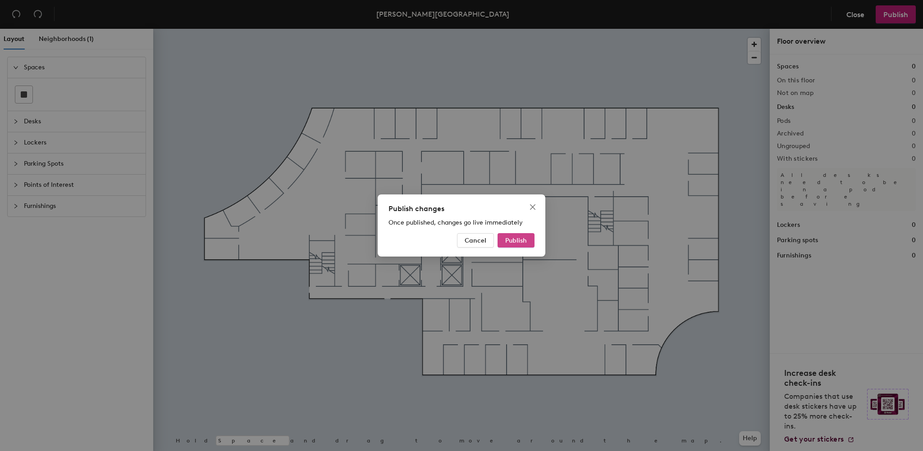
click at [511, 237] on span "Publish" at bounding box center [516, 241] width 22 height 8
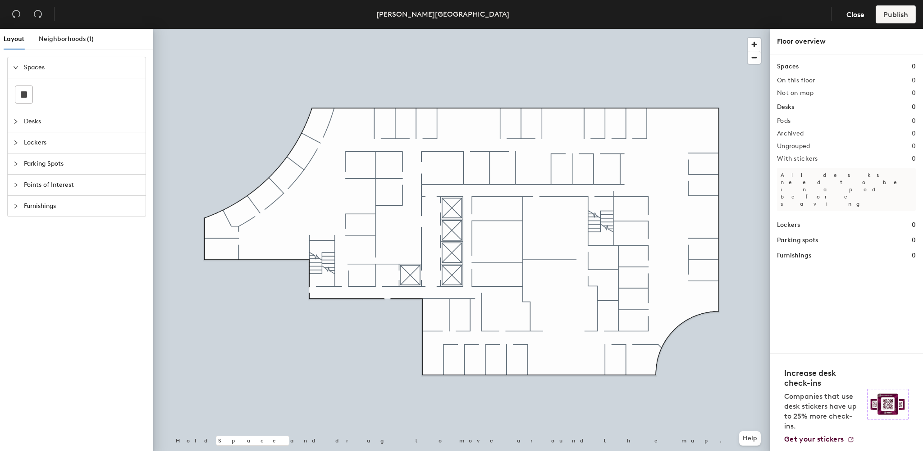
click at [16, 182] on icon "collapsed" at bounding box center [15, 184] width 5 height 5
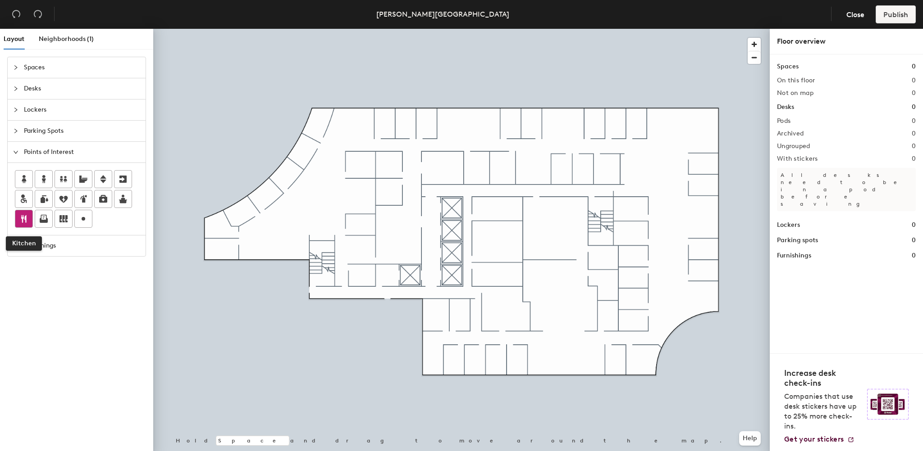
click at [24, 215] on icon at bounding box center [23, 219] width 11 height 11
type input "Breakroom"
click at [422, 258] on span "Delete" at bounding box center [426, 256] width 32 height 15
click at [48, 243] on span "Furnishings" at bounding box center [82, 246] width 116 height 21
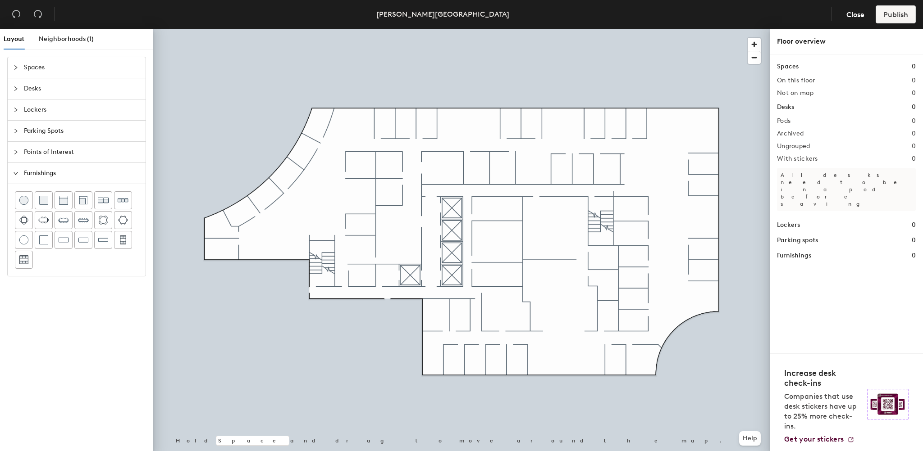
click at [20, 152] on div at bounding box center [18, 152] width 11 height 10
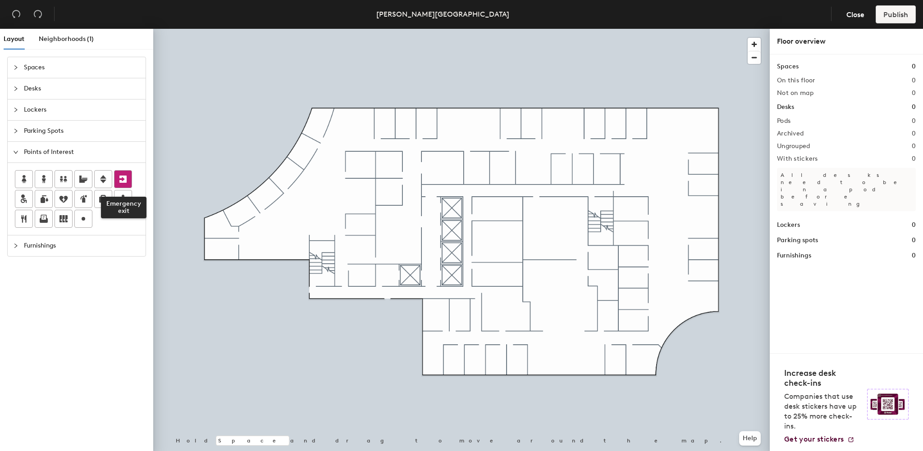
click at [123, 178] on icon at bounding box center [122, 179] width 7 height 7
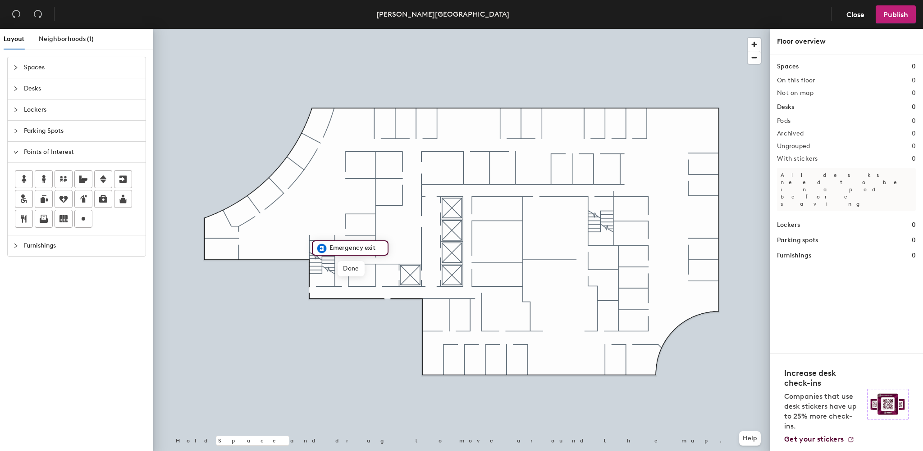
click at [360, 249] on input "Emergency exit" at bounding box center [355, 248] width 57 height 13
drag, startPoint x: 361, startPoint y: 249, endPoint x: 318, endPoint y: 243, distance: 43.6
click at [318, 243] on div "Emergency exit" at bounding box center [350, 248] width 77 height 15
type input "Fire exit"
click at [355, 268] on span "Delete" at bounding box center [353, 268] width 32 height 15
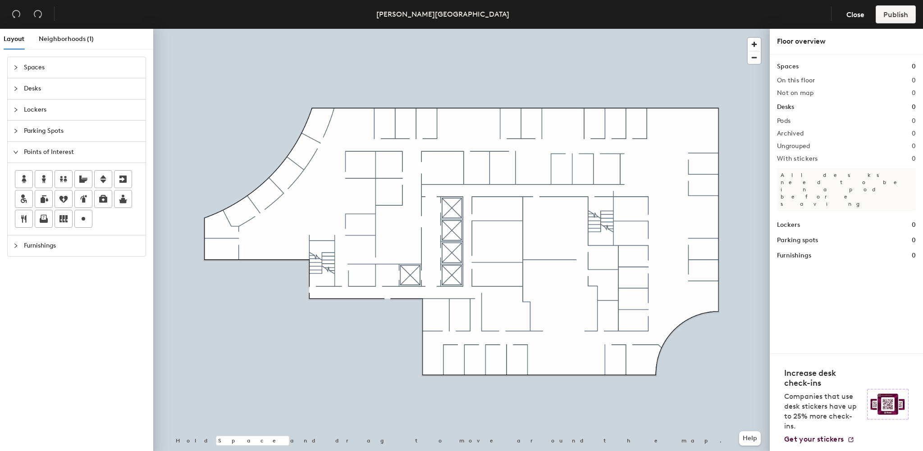
click at [18, 246] on div at bounding box center [18, 246] width 11 height 10
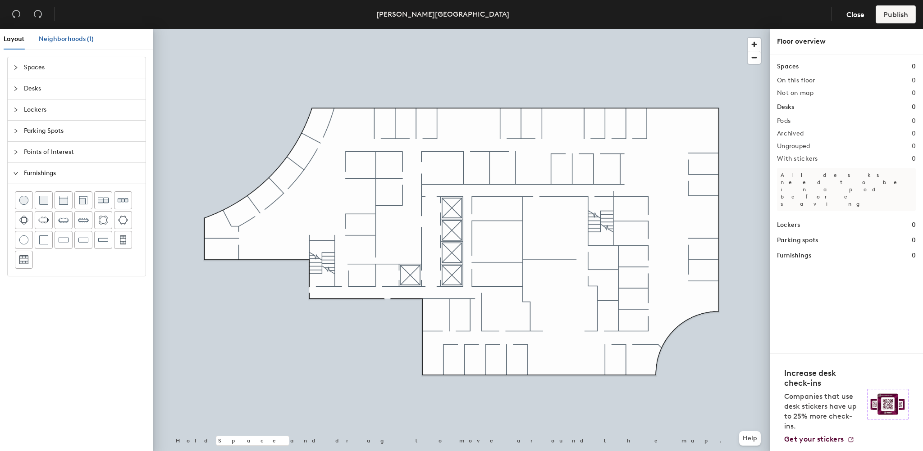
click at [65, 36] on span "Neighborhoods (1)" at bounding box center [66, 39] width 55 height 8
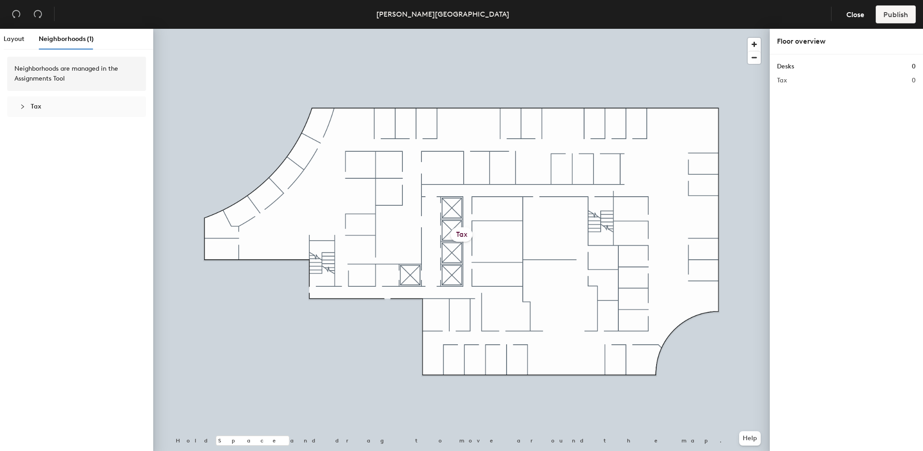
click at [20, 104] on icon "collapsed" at bounding box center [22, 106] width 5 height 5
click at [22, 102] on div at bounding box center [25, 107] width 11 height 10
click at [14, 41] on span "Layout" at bounding box center [14, 39] width 21 height 8
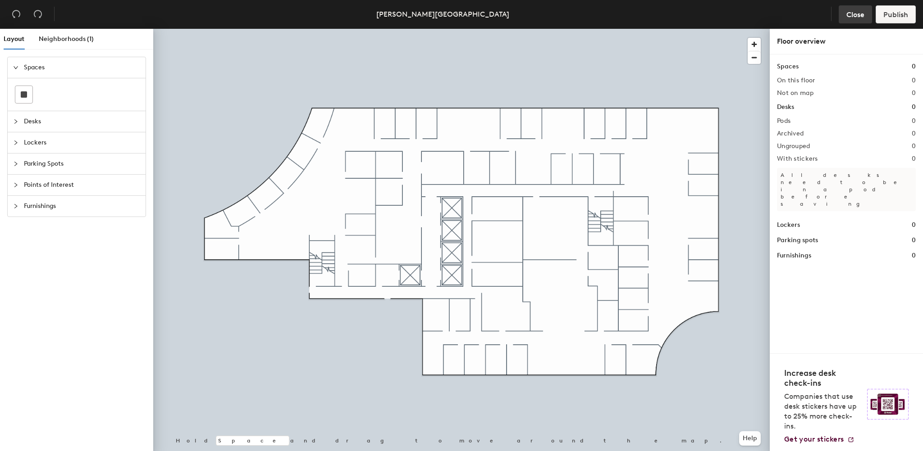
click at [857, 14] on span "Close" at bounding box center [855, 14] width 18 height 9
click at [15, 122] on icon "collapsed" at bounding box center [15, 121] width 3 height 5
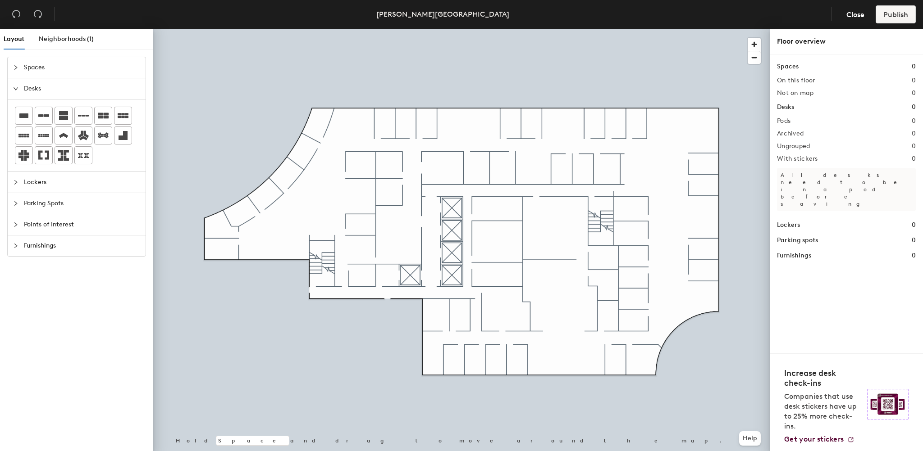
click at [14, 87] on icon "expanded" at bounding box center [15, 88] width 5 height 5
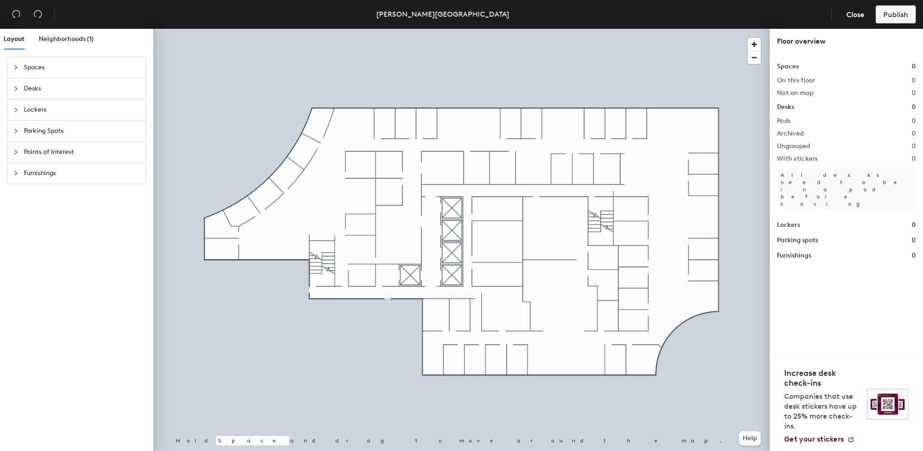
click at [13, 67] on div "Spaces" at bounding box center [77, 67] width 138 height 21
click at [21, 96] on rect at bounding box center [24, 94] width 6 height 6
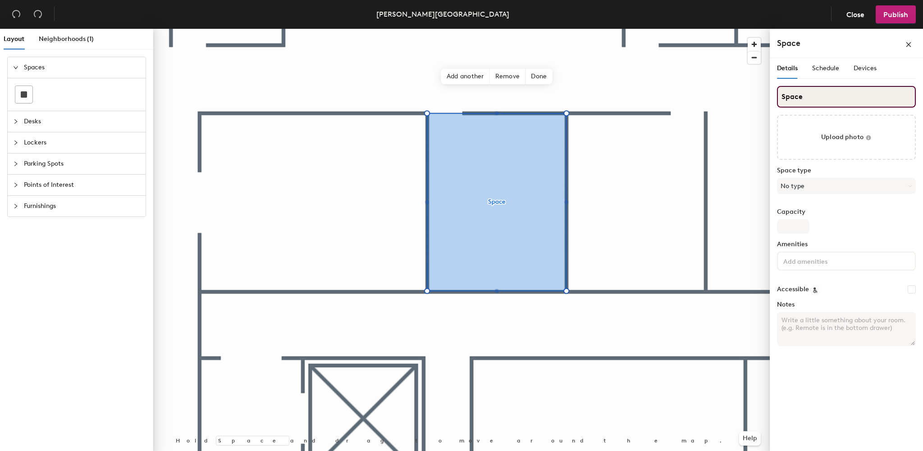
click at [707, 100] on div "Layout Neighborhoods (1) Spaces Desks Lockers Parking Spots Points of Interest …" at bounding box center [461, 242] width 923 height 426
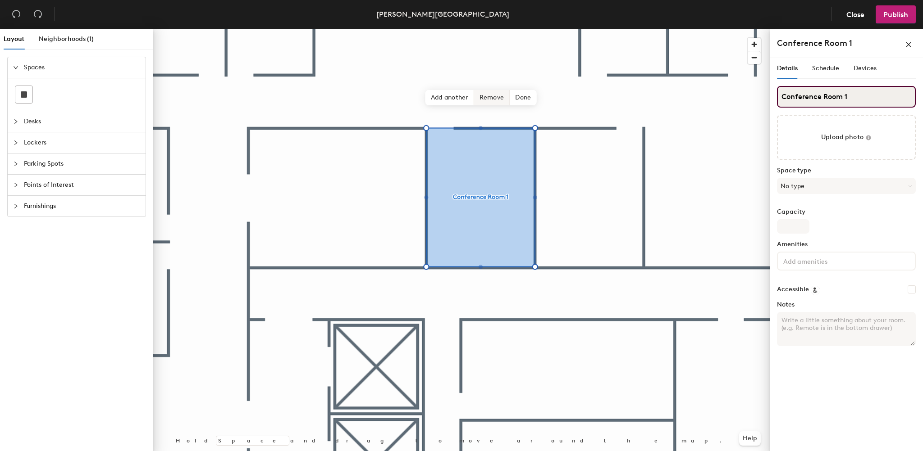
type input "Conference Room 1"
click at [493, 100] on span "Remove" at bounding box center [492, 97] width 36 height 15
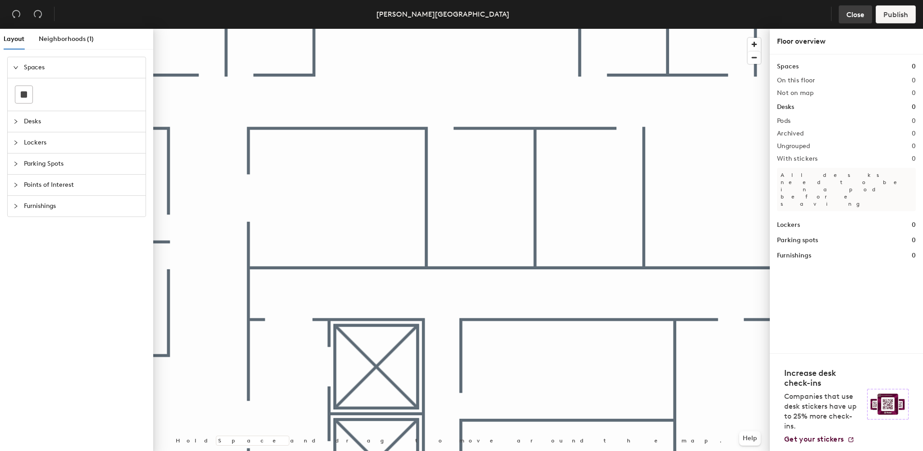
click at [857, 16] on span "Close" at bounding box center [855, 14] width 18 height 9
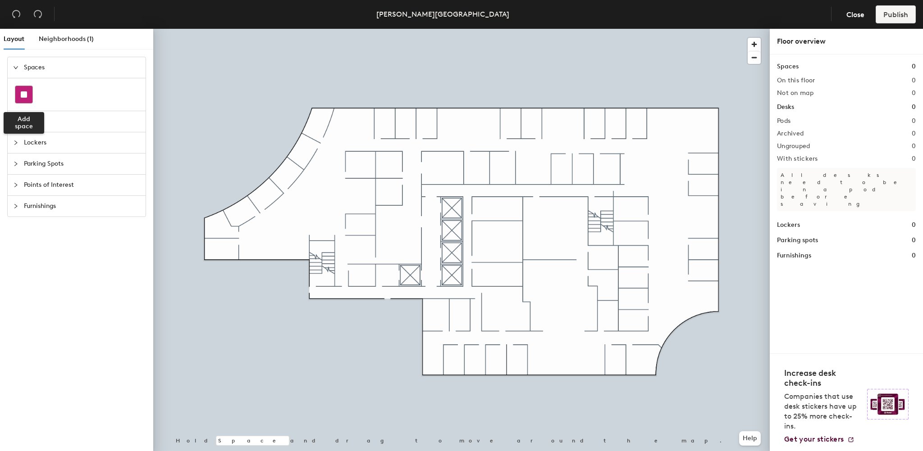
click at [25, 89] on div at bounding box center [23, 94] width 17 height 17
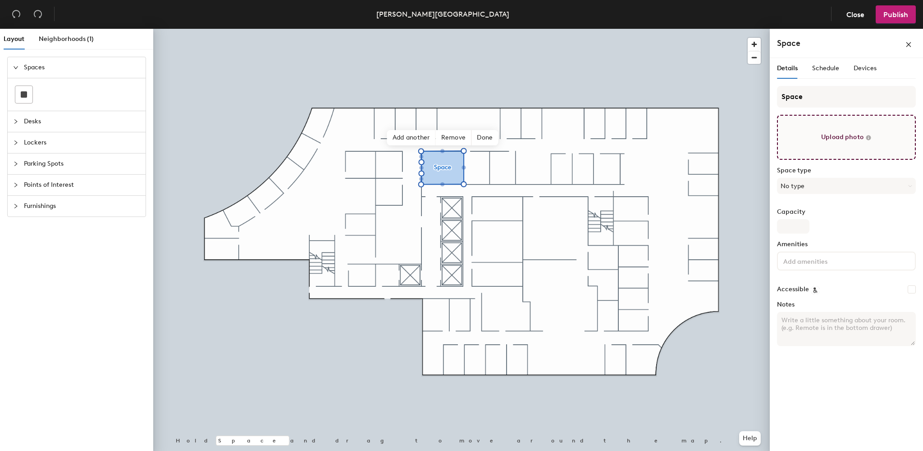
click at [818, 141] on input "file" at bounding box center [846, 137] width 139 height 45
click at [851, 18] on span "Close" at bounding box center [855, 14] width 18 height 9
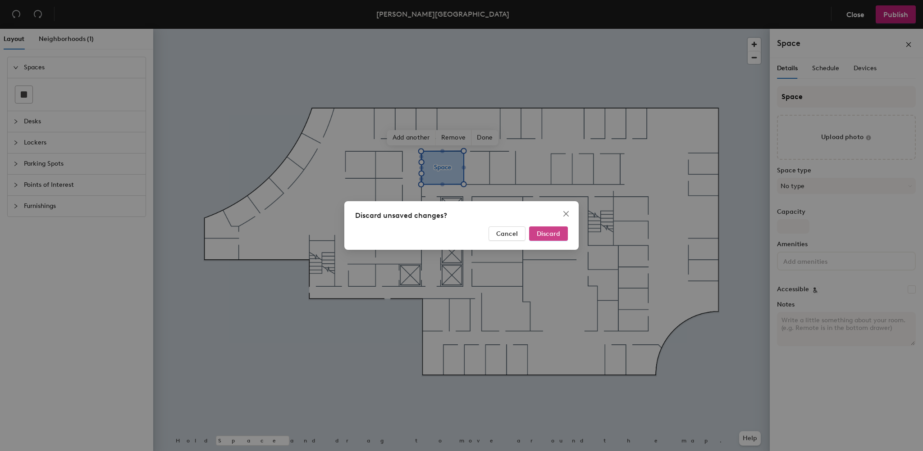
click at [540, 234] on span "Discard" at bounding box center [548, 234] width 23 height 8
